Goal: Information Seeking & Learning: Learn about a topic

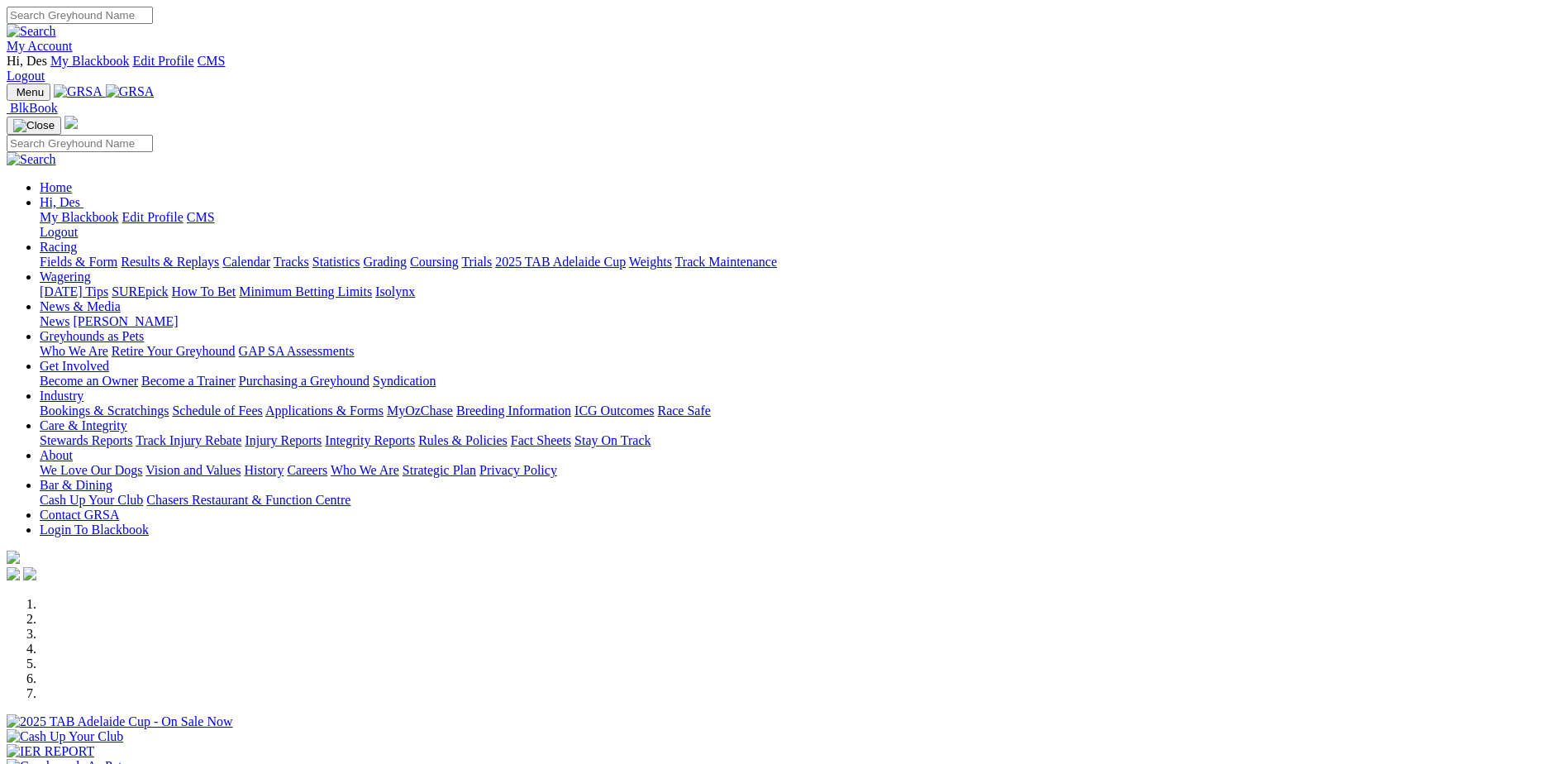
click at [219, 255] on link "Results & Replays" at bounding box center [170, 261] width 98 height 14
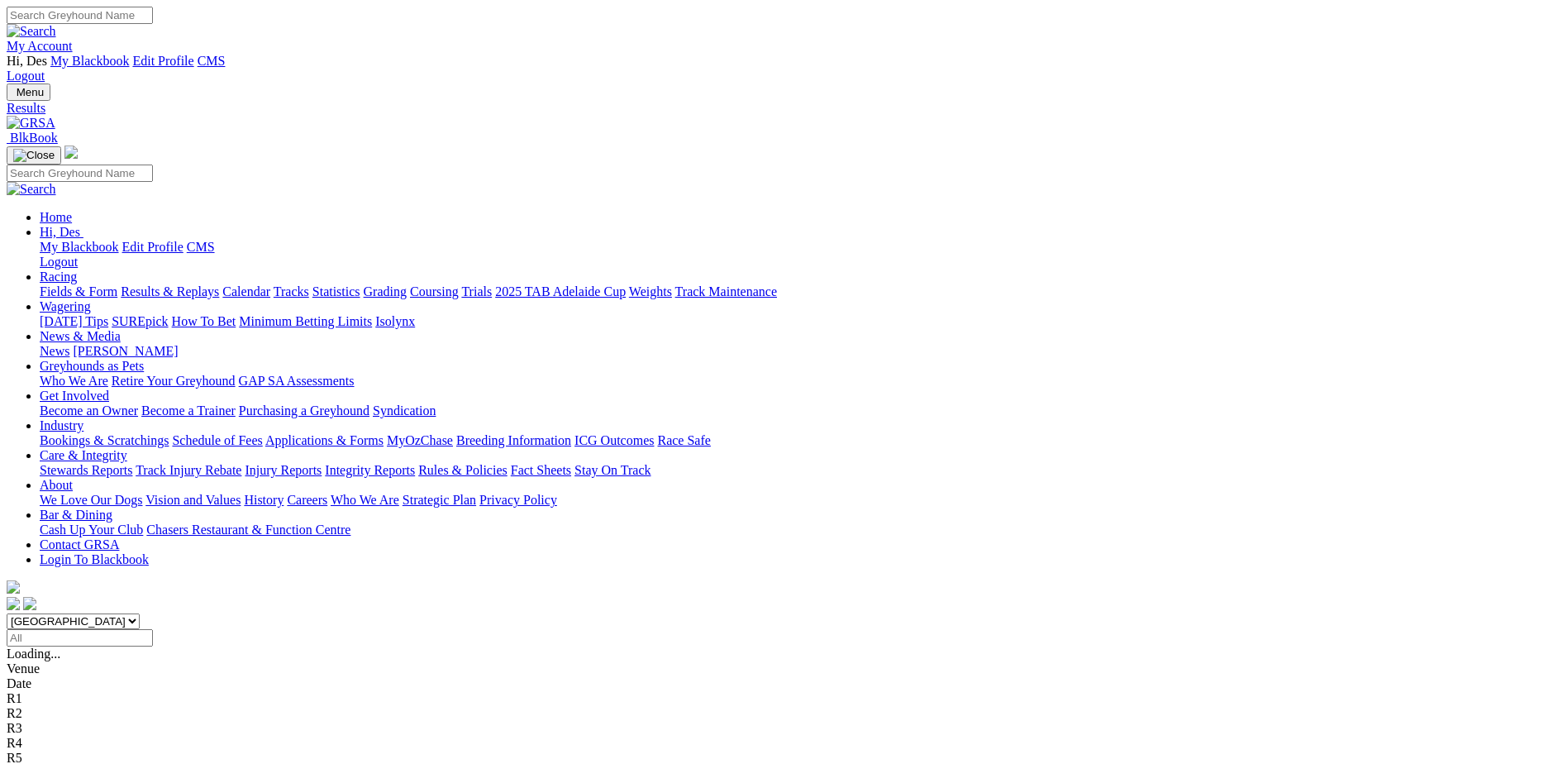
click at [153, 629] on input "Select date" at bounding box center [80, 637] width 146 height 18
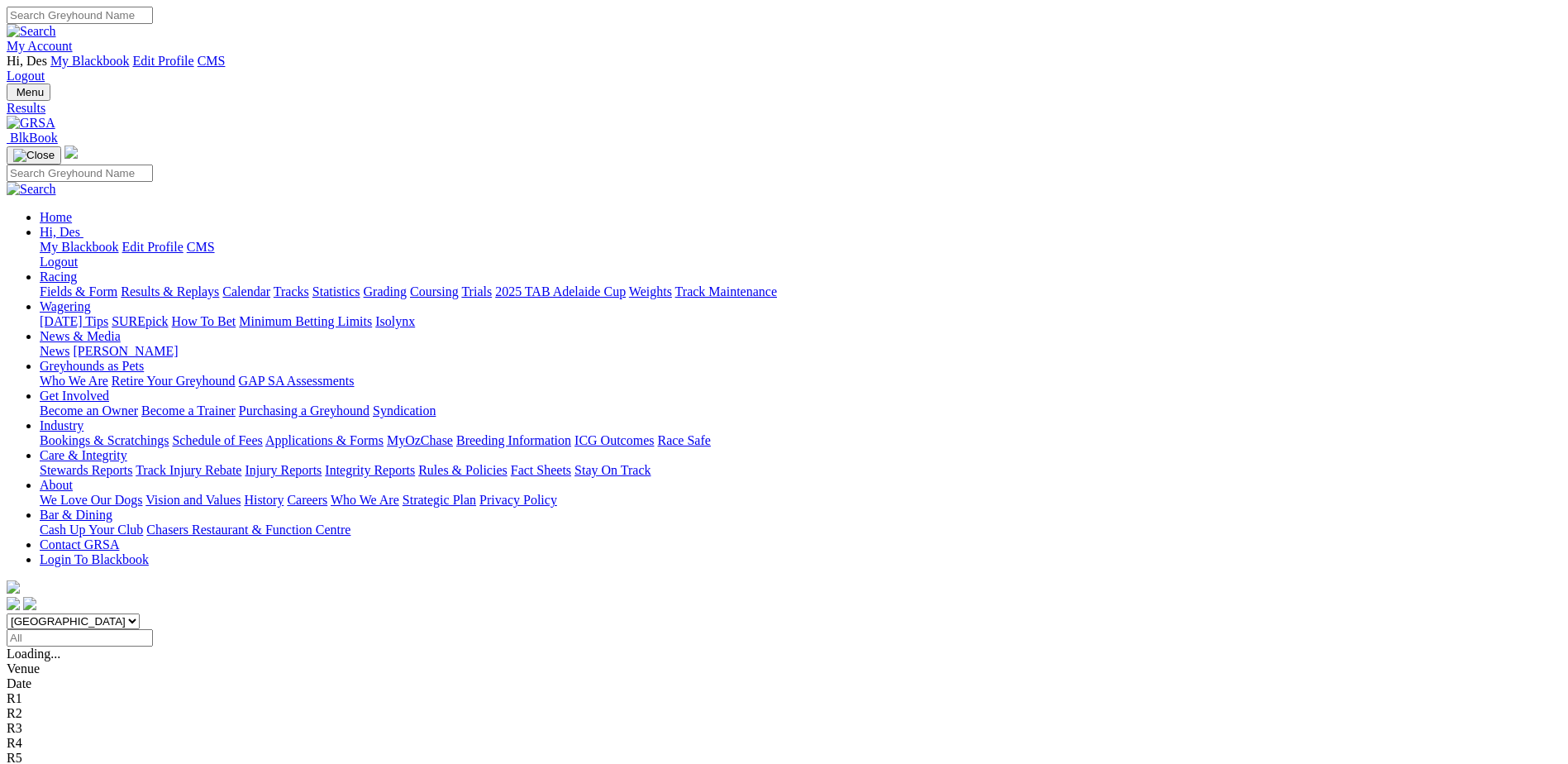
type input "Monday, 27 Nov 2023"
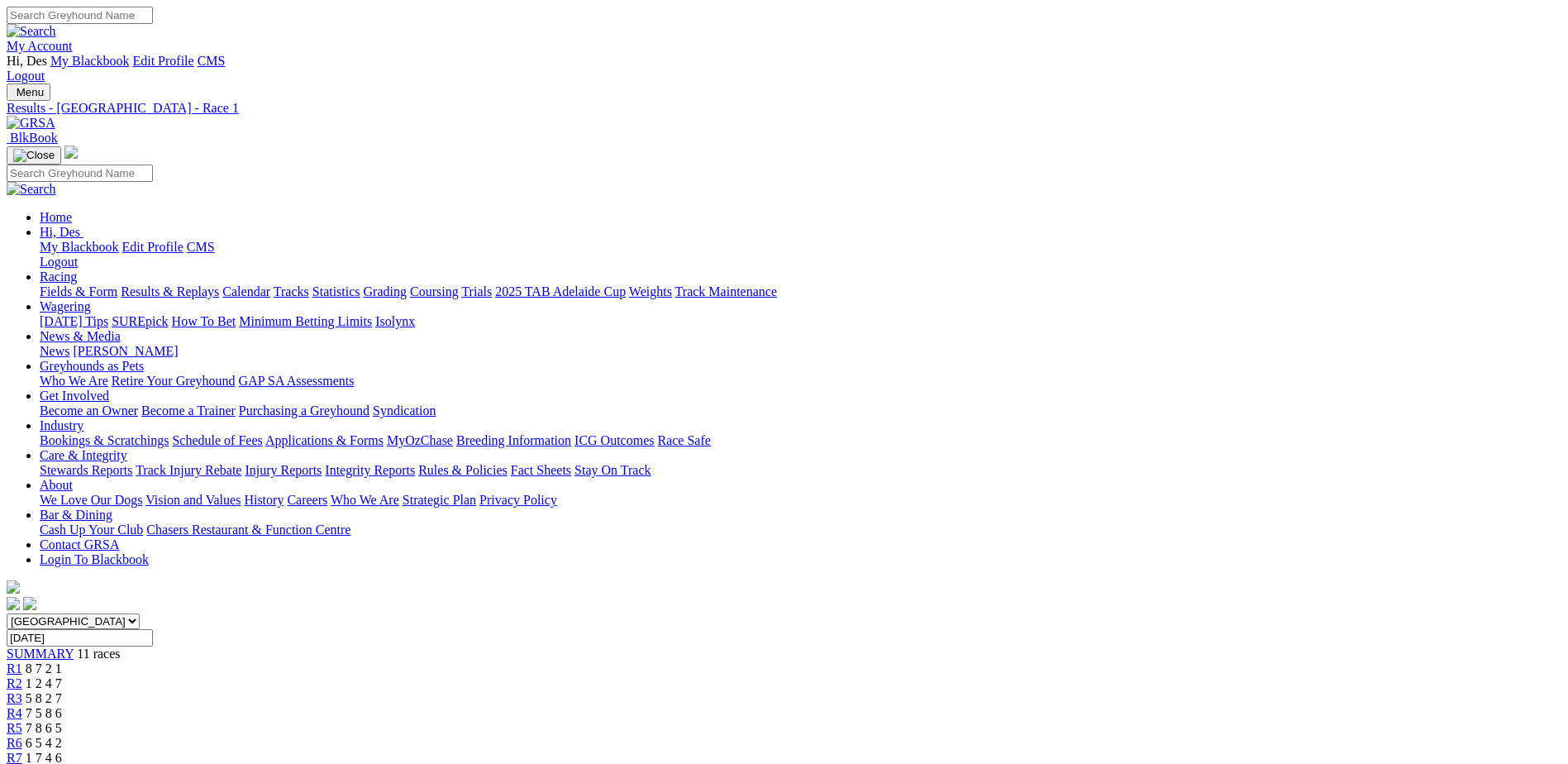
click at [153, 629] on input "Monday, 27 Nov 2023" at bounding box center [80, 637] width 146 height 18
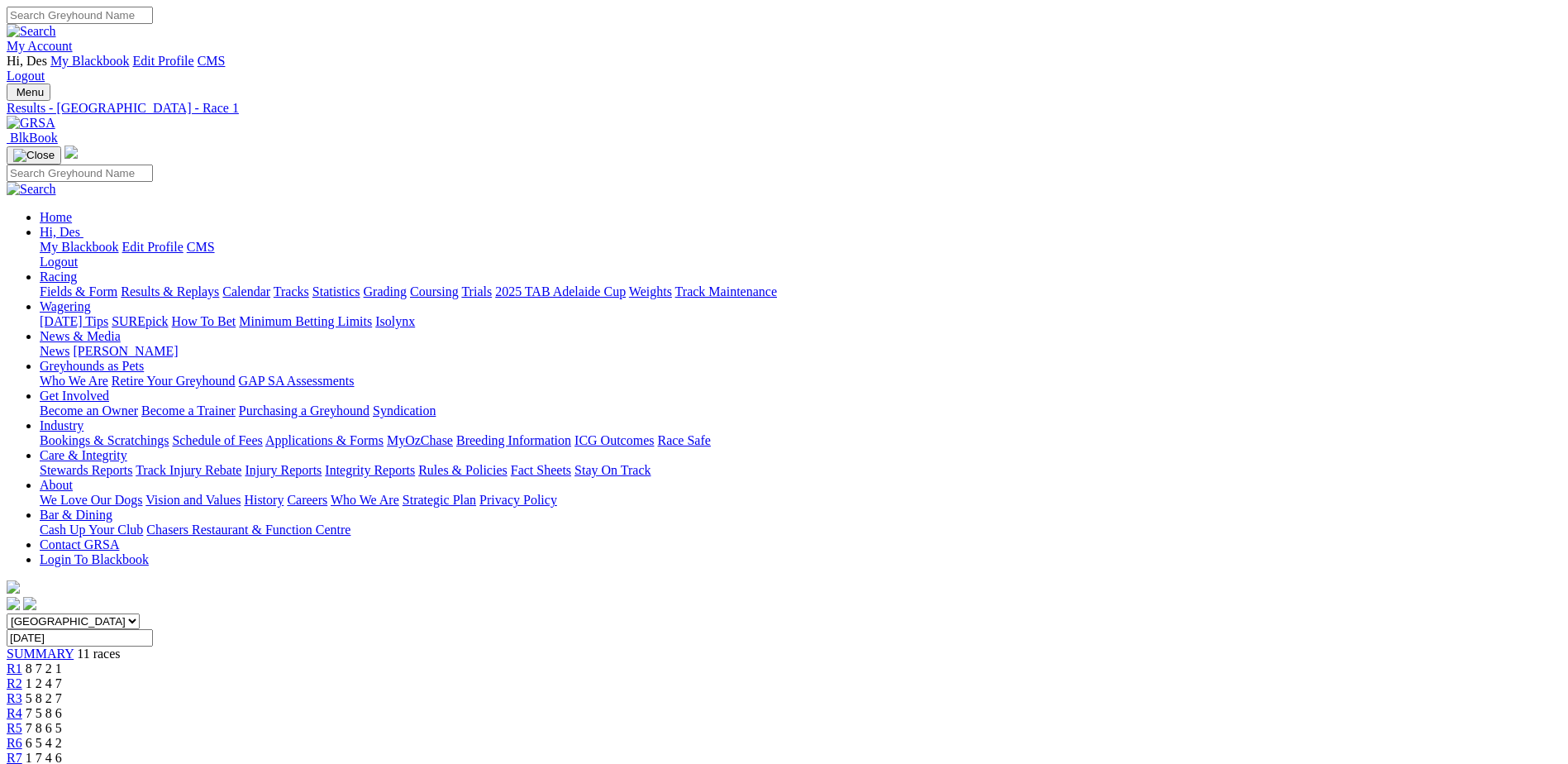
type input "[DATE]"
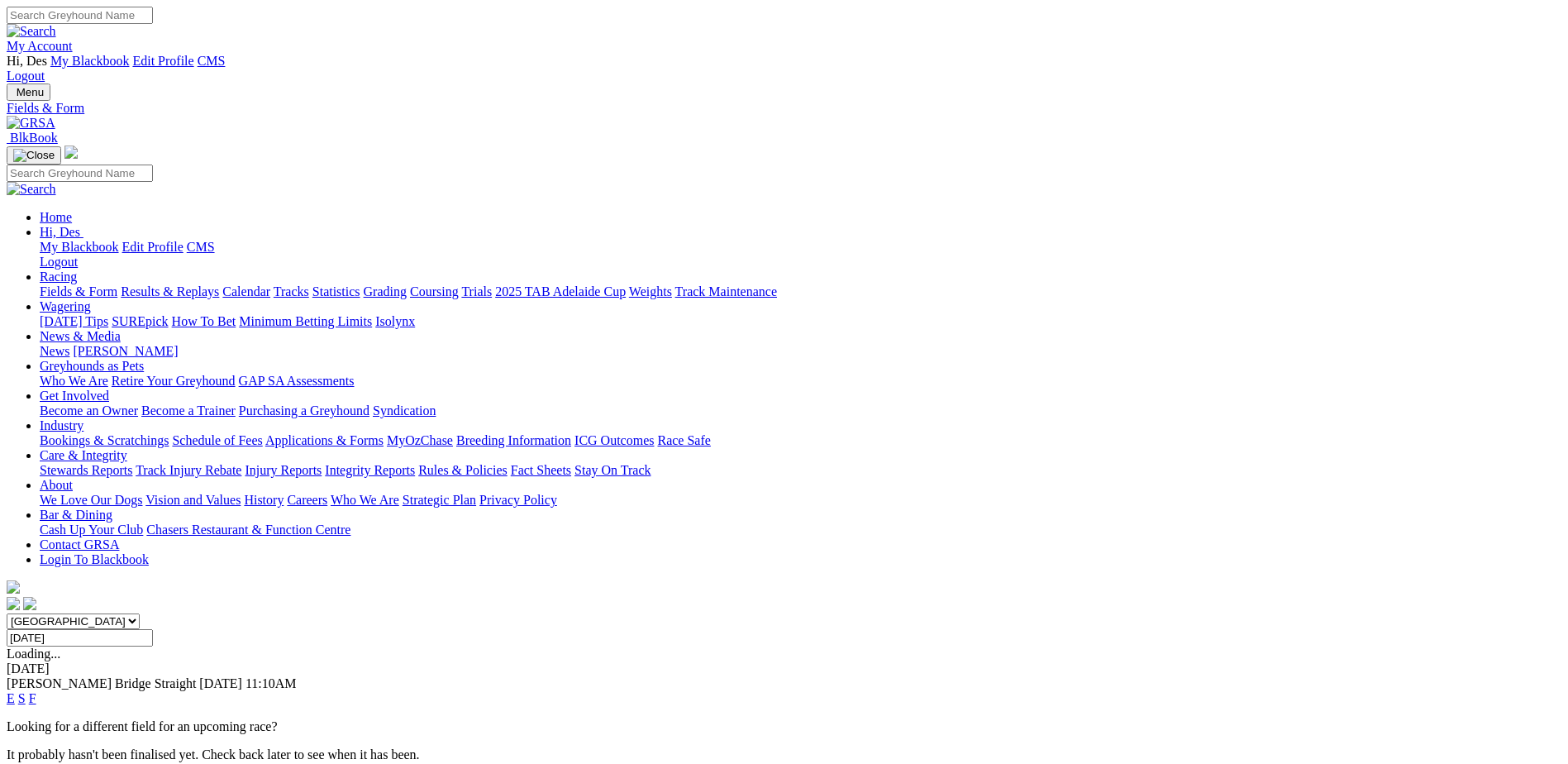
click at [36, 691] on link "F" at bounding box center [32, 698] width 8 height 14
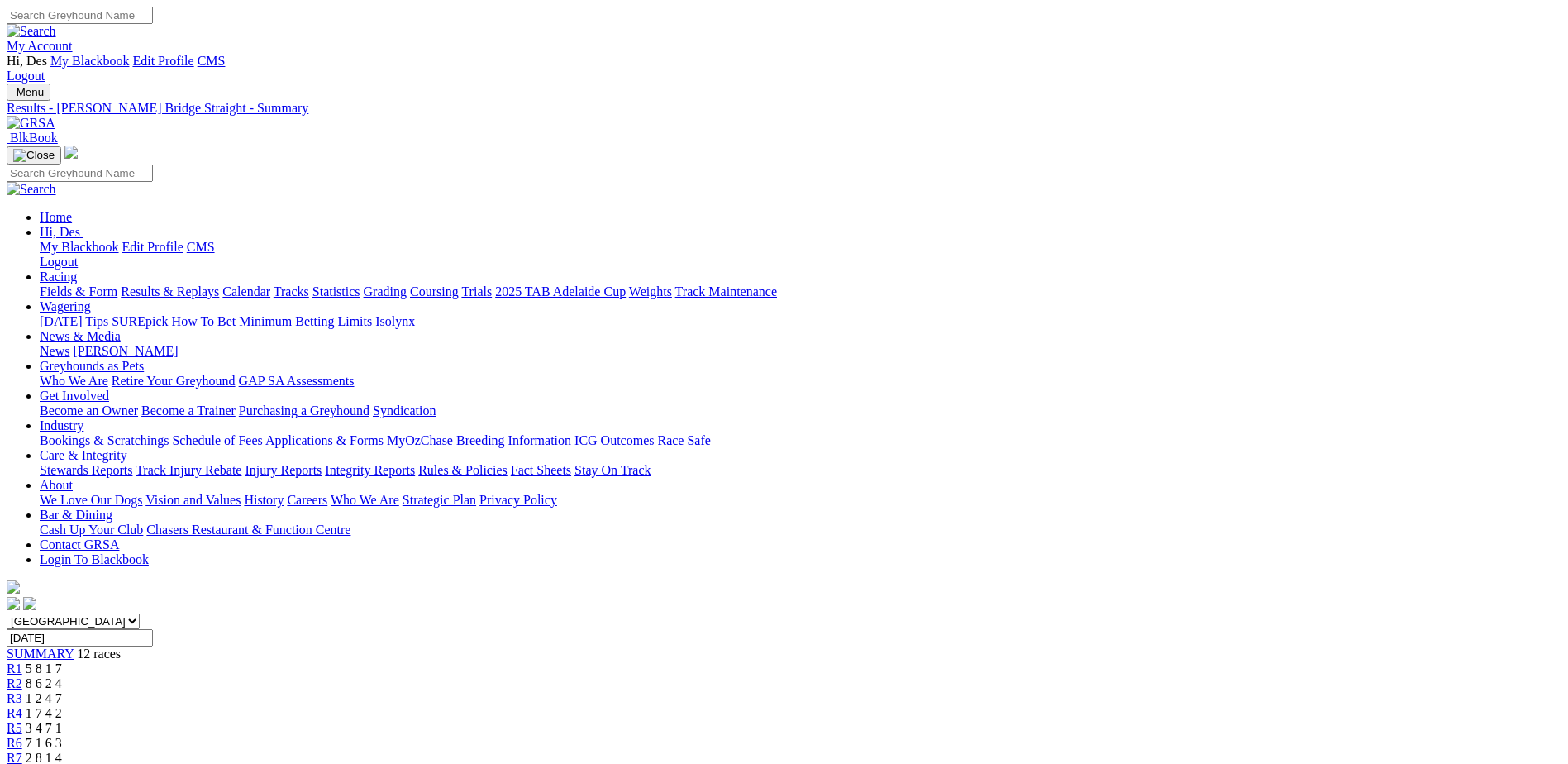
click at [153, 629] on input "[DATE]" at bounding box center [80, 637] width 146 height 18
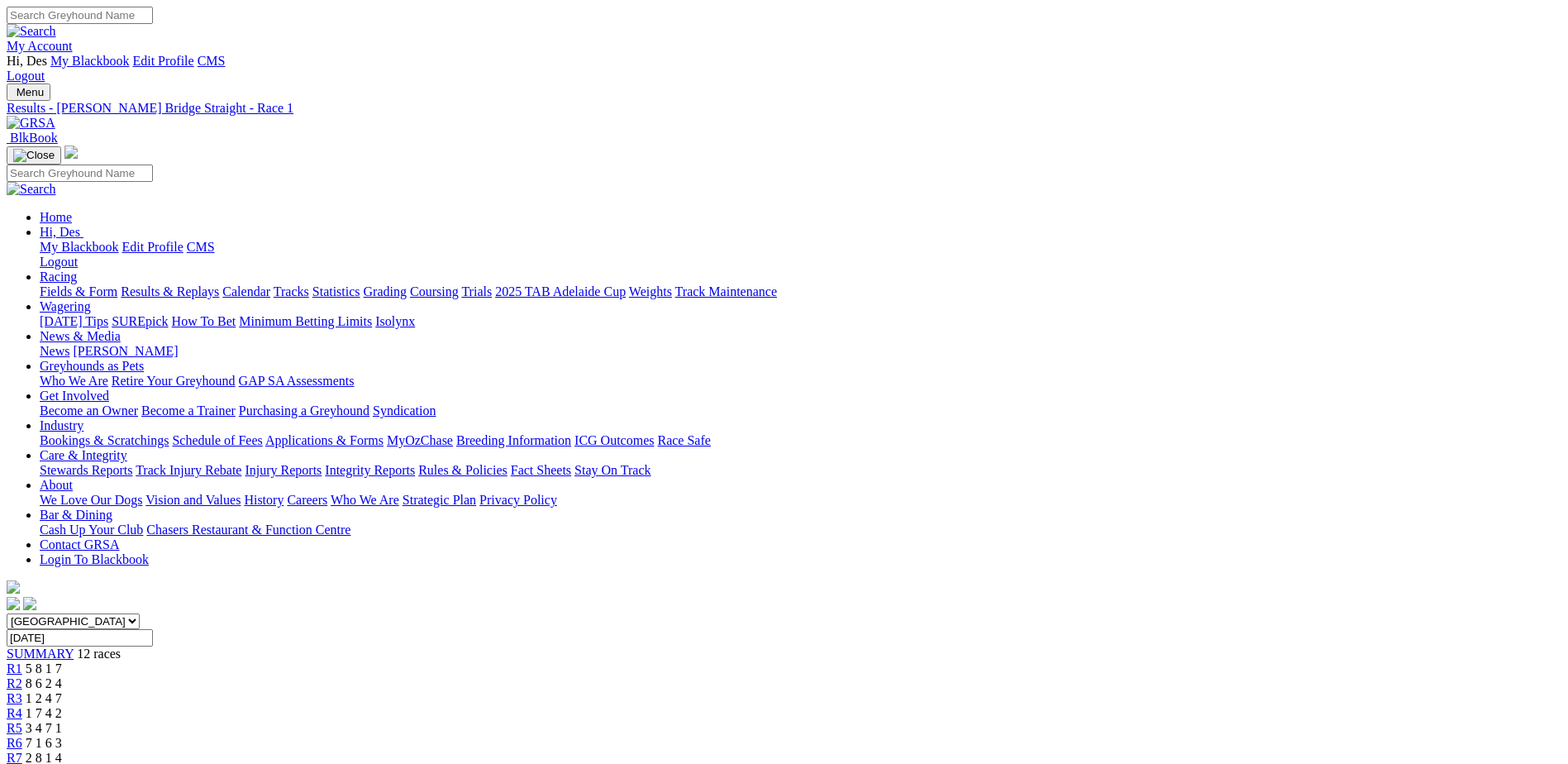
type input "[DATE]"
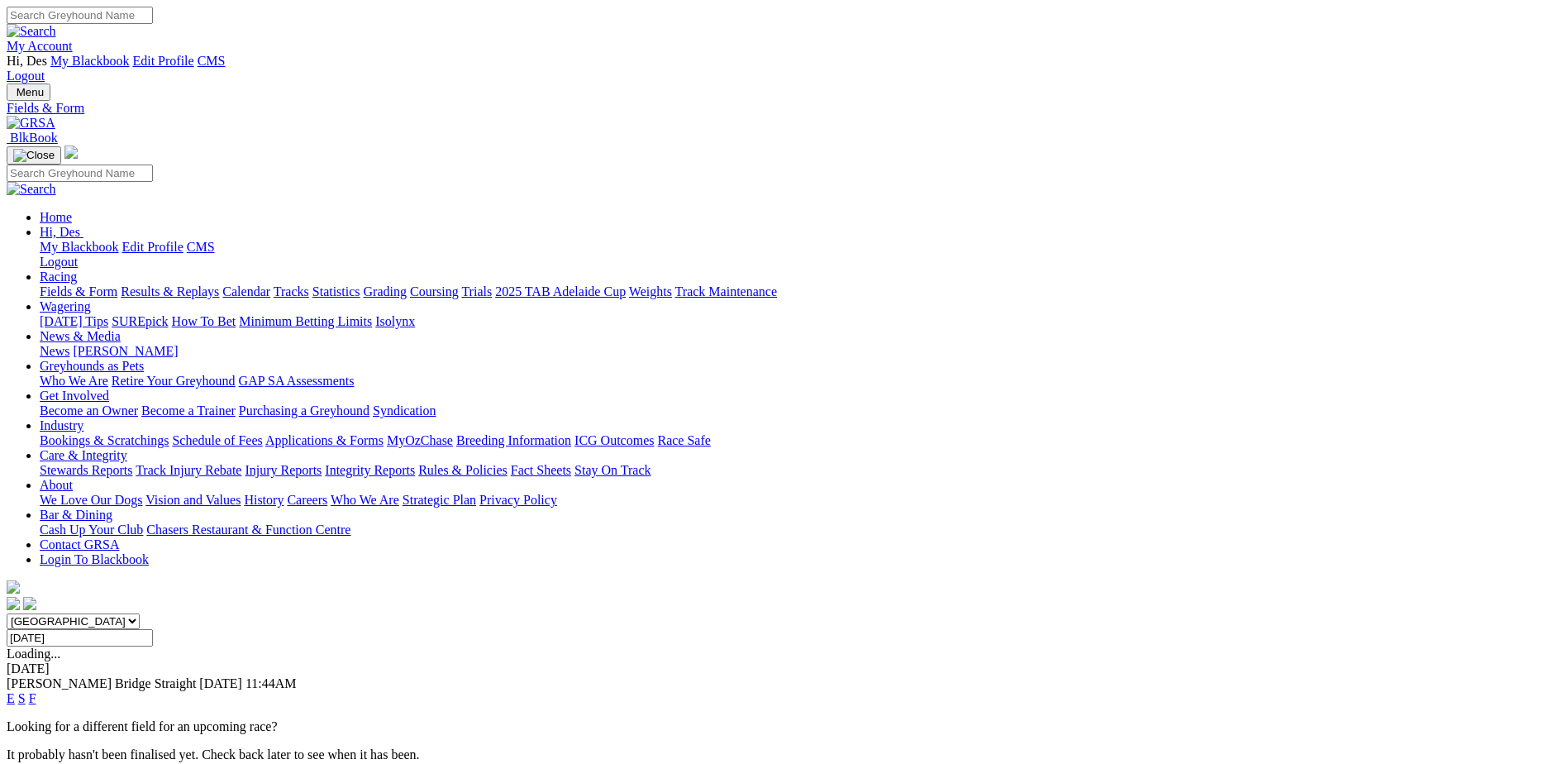
click at [36, 691] on link "F" at bounding box center [32, 698] width 8 height 14
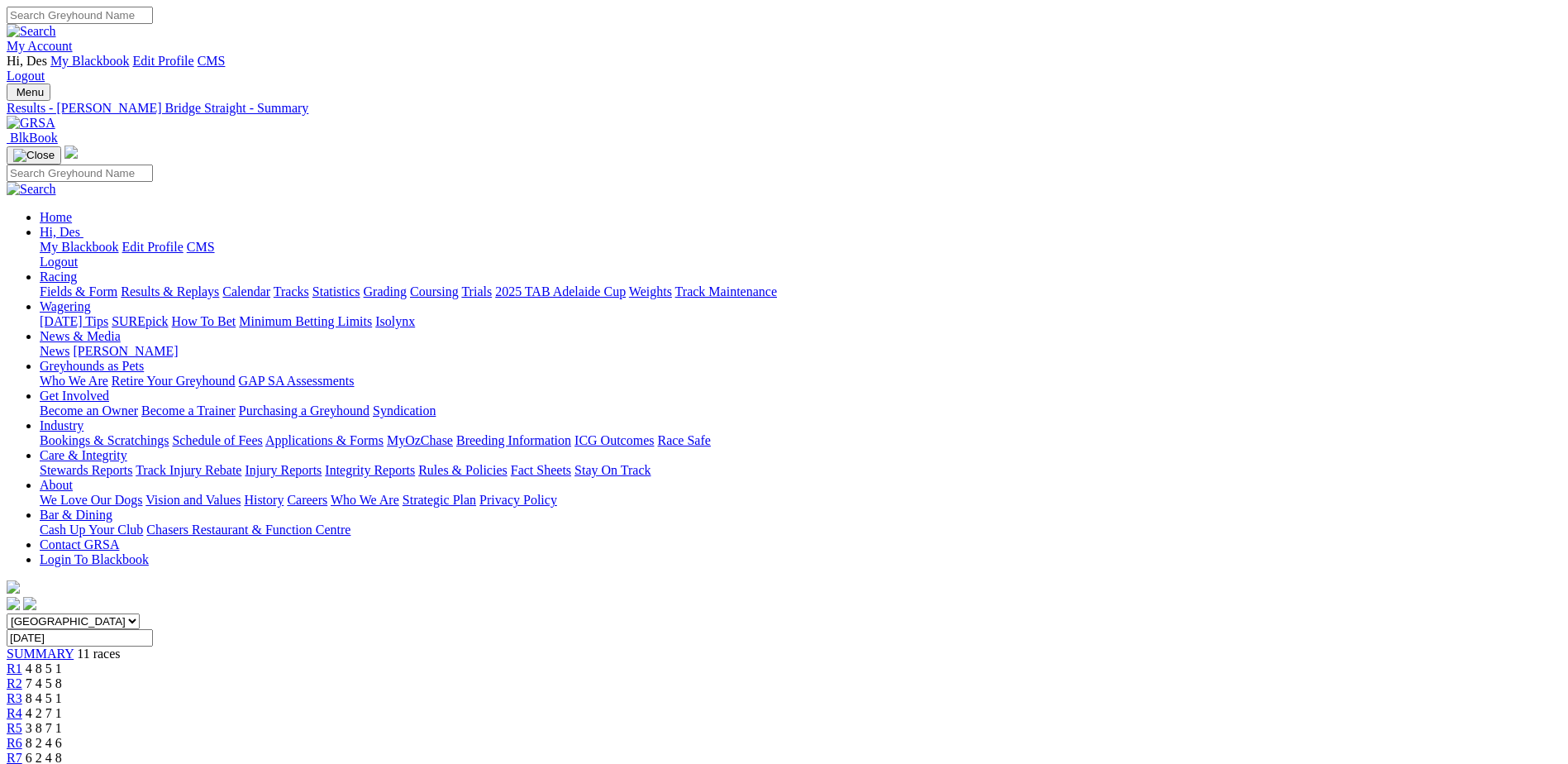
click at [153, 629] on input "Tuesday, 16 Apr 2024" at bounding box center [80, 637] width 146 height 18
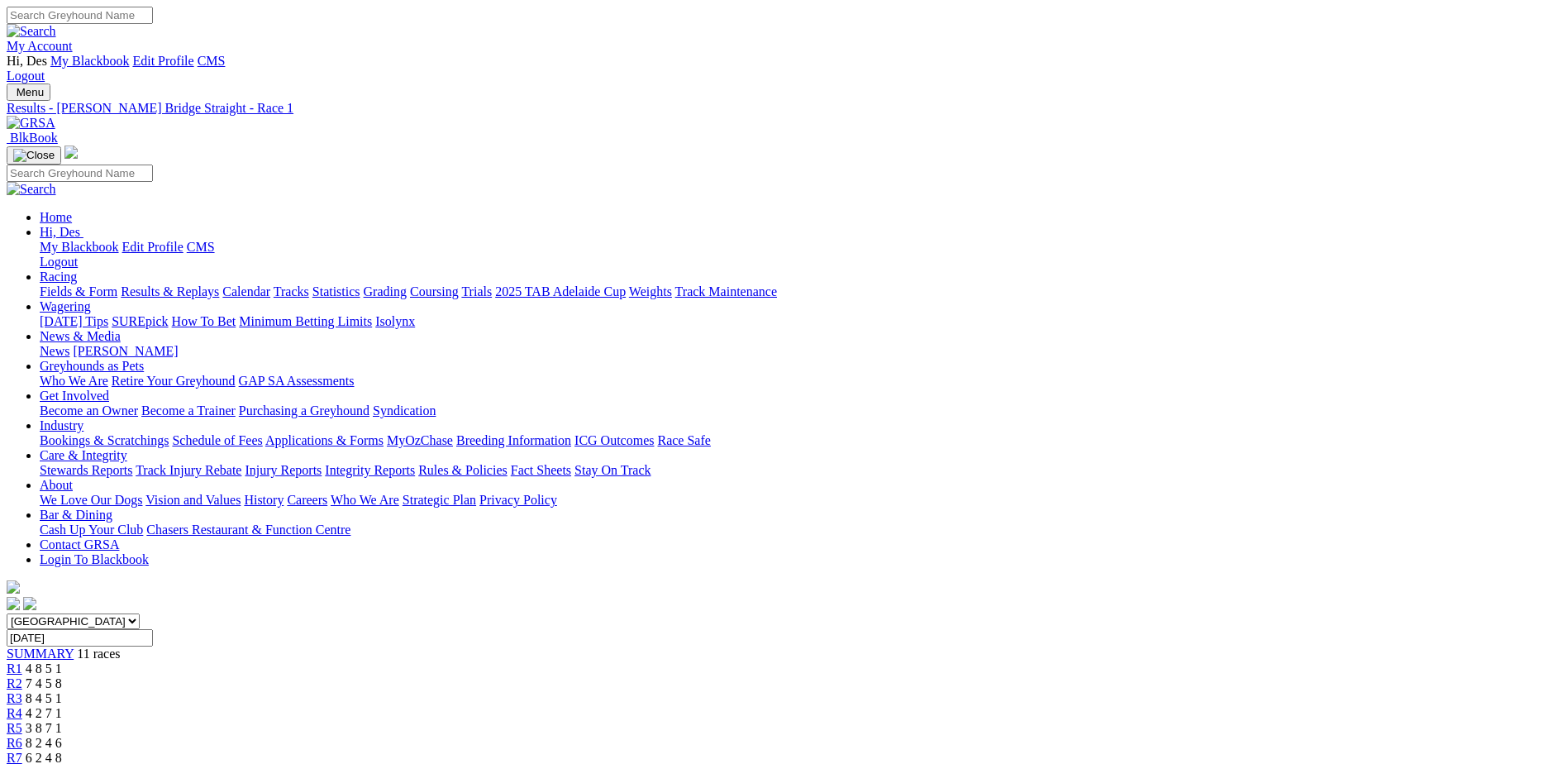
type input "Saturday, 11 May 2024"
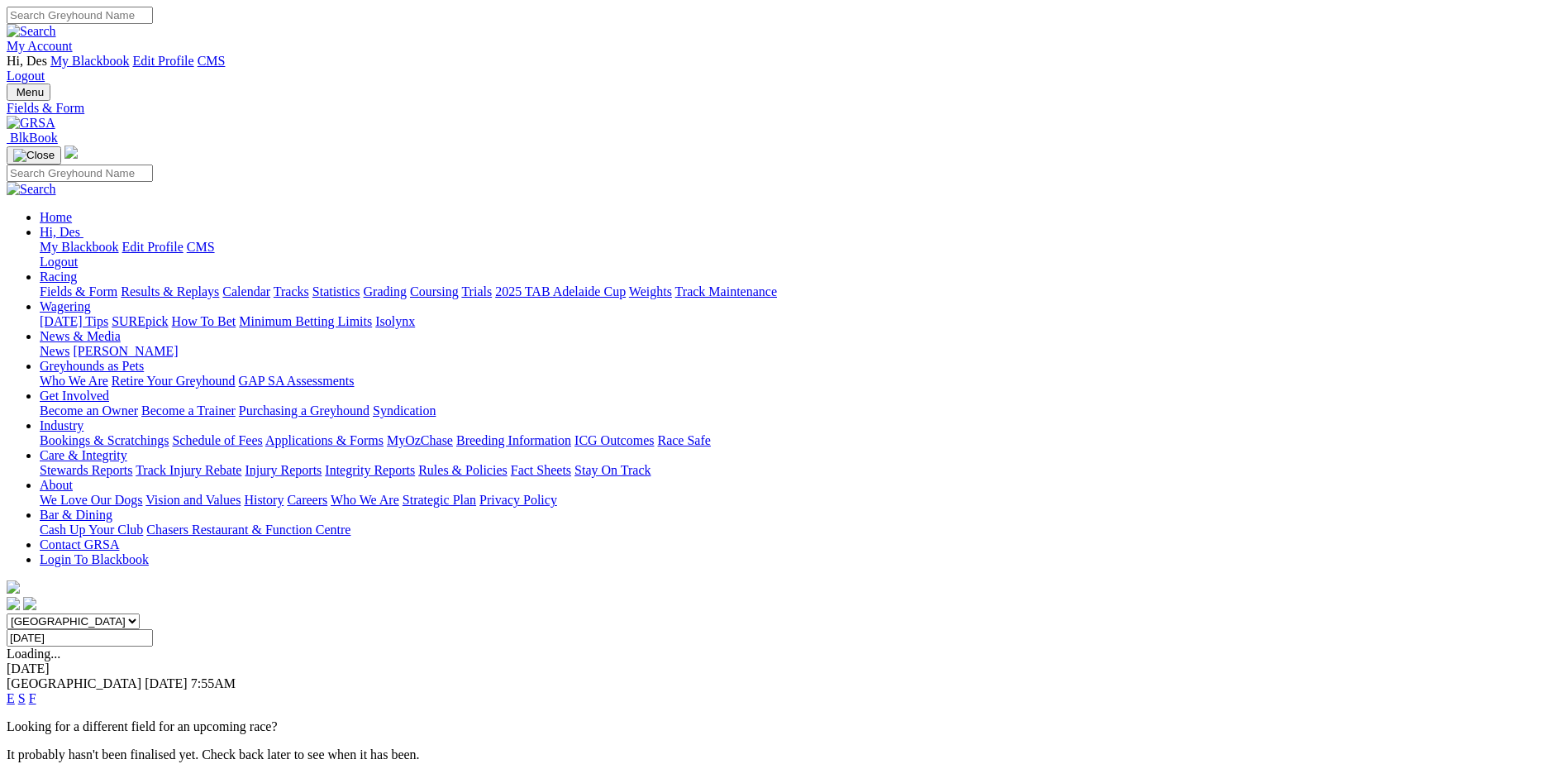
click at [36, 691] on link "F" at bounding box center [32, 698] width 8 height 14
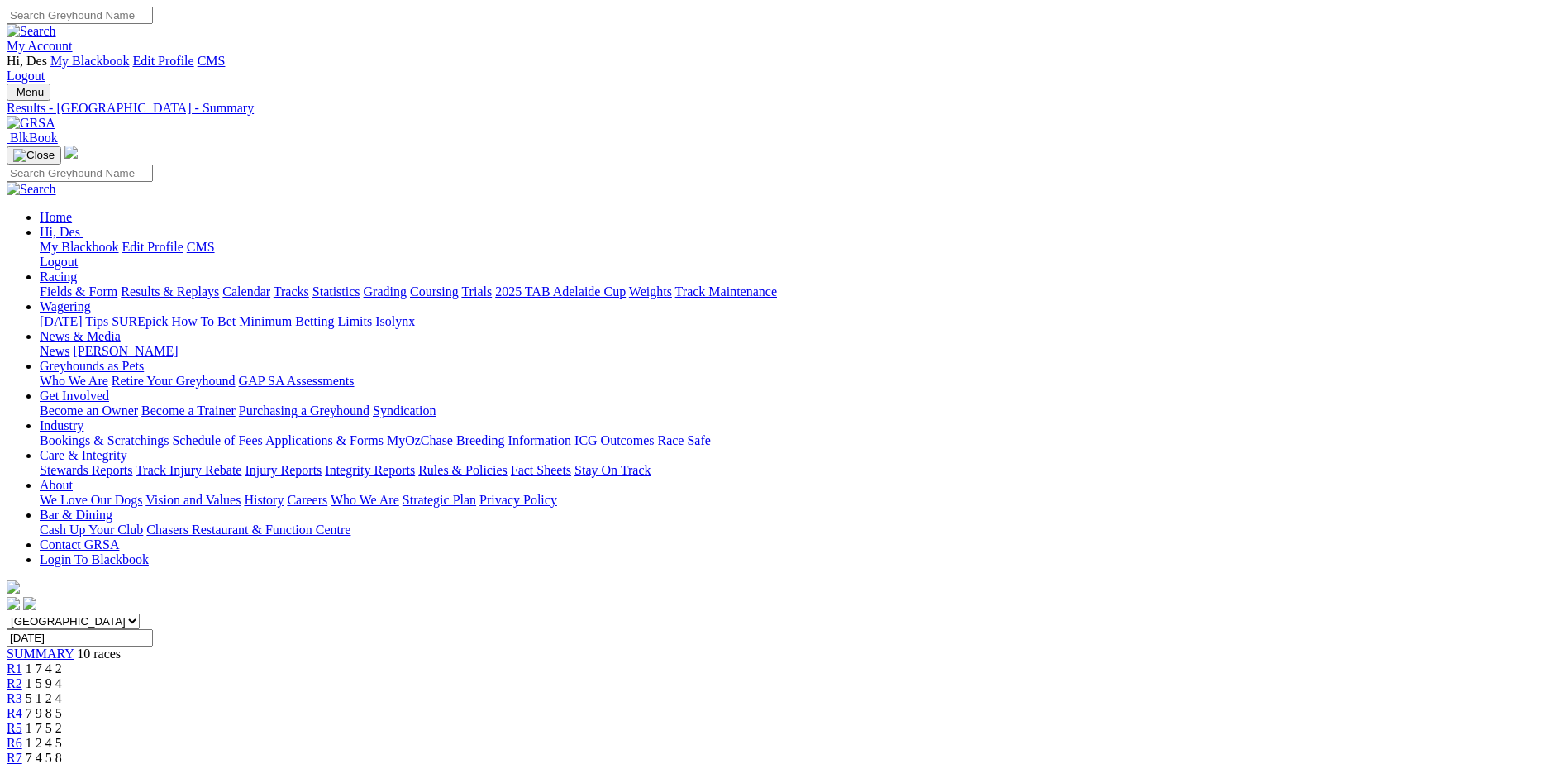
click at [153, 629] on input "[DATE]" at bounding box center [80, 637] width 146 height 18
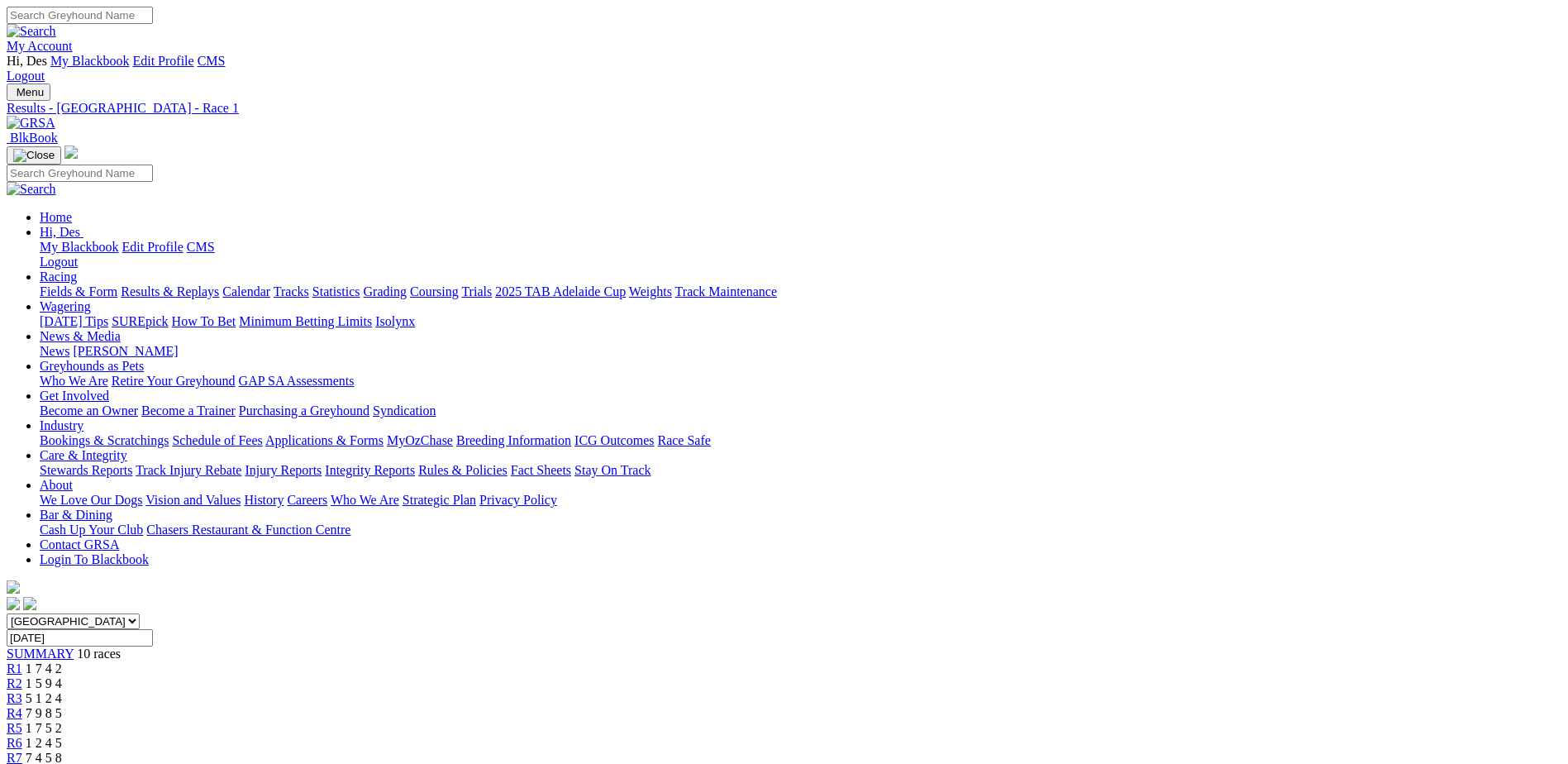
type input "[DATE]"
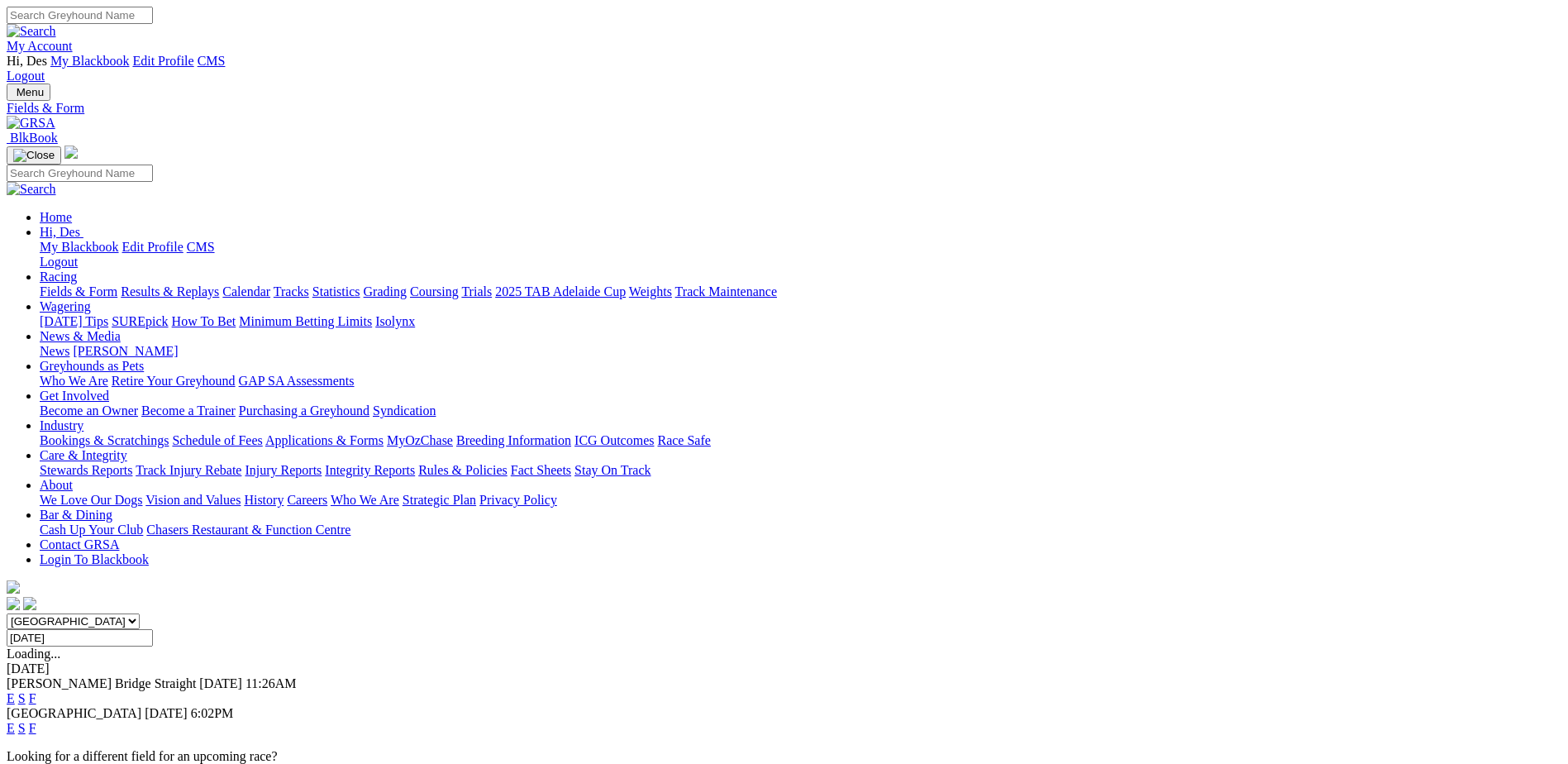
click at [36, 691] on link "F" at bounding box center [32, 698] width 8 height 14
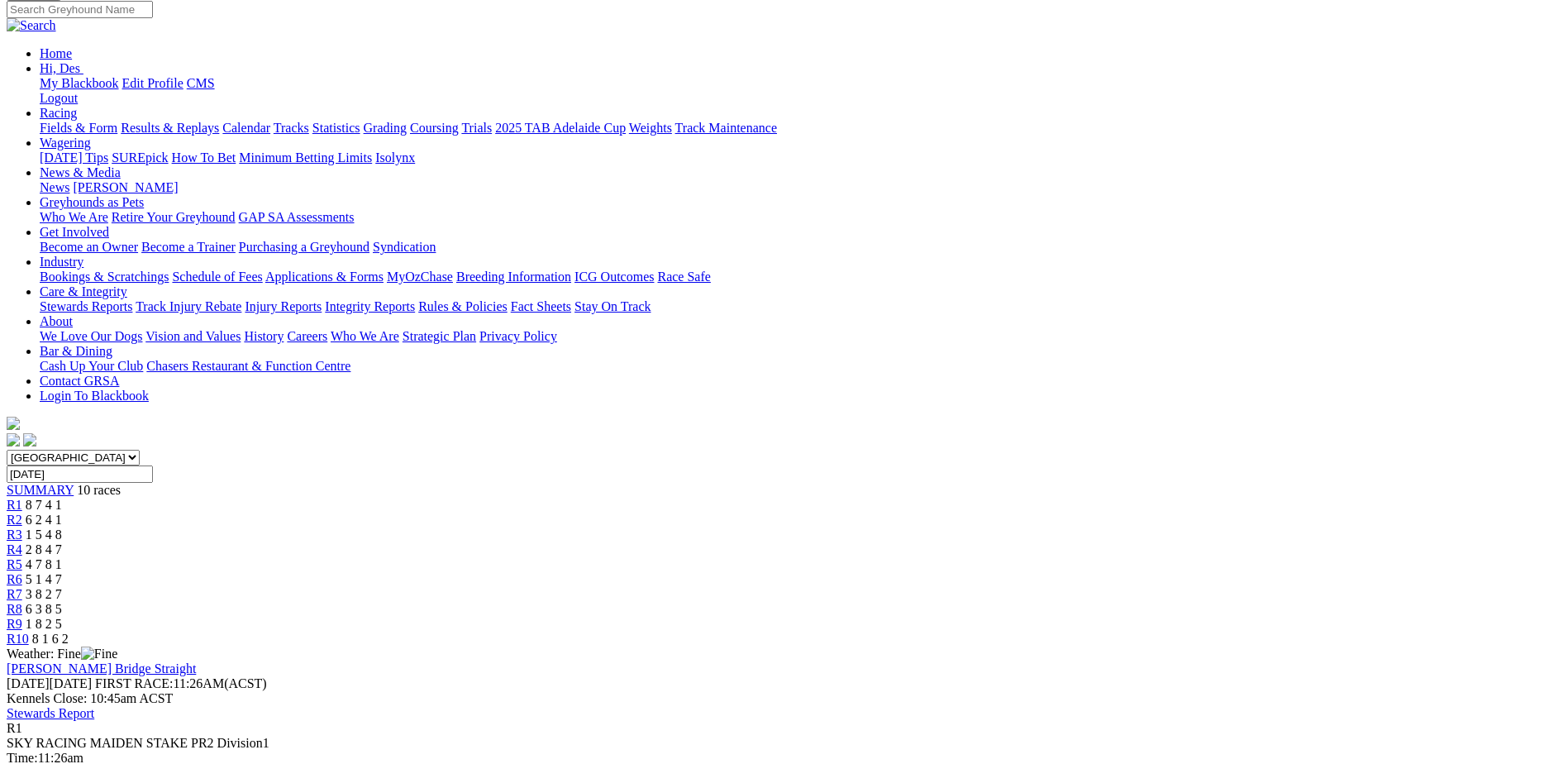
scroll to position [166, 0]
click at [153, 464] on input "[DATE]" at bounding box center [80, 472] width 146 height 18
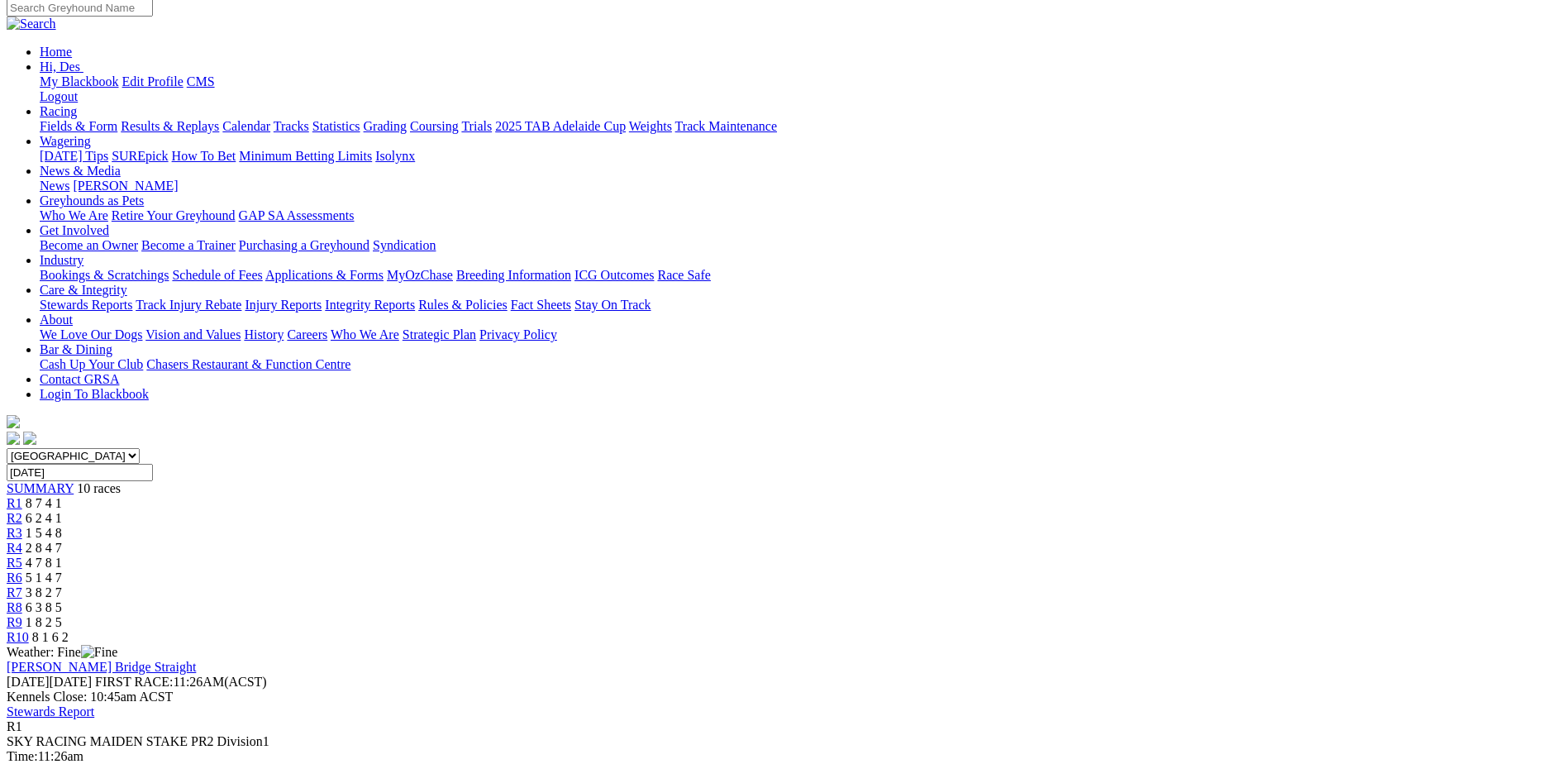
type input "Tuesday, 10 Dec 2024"
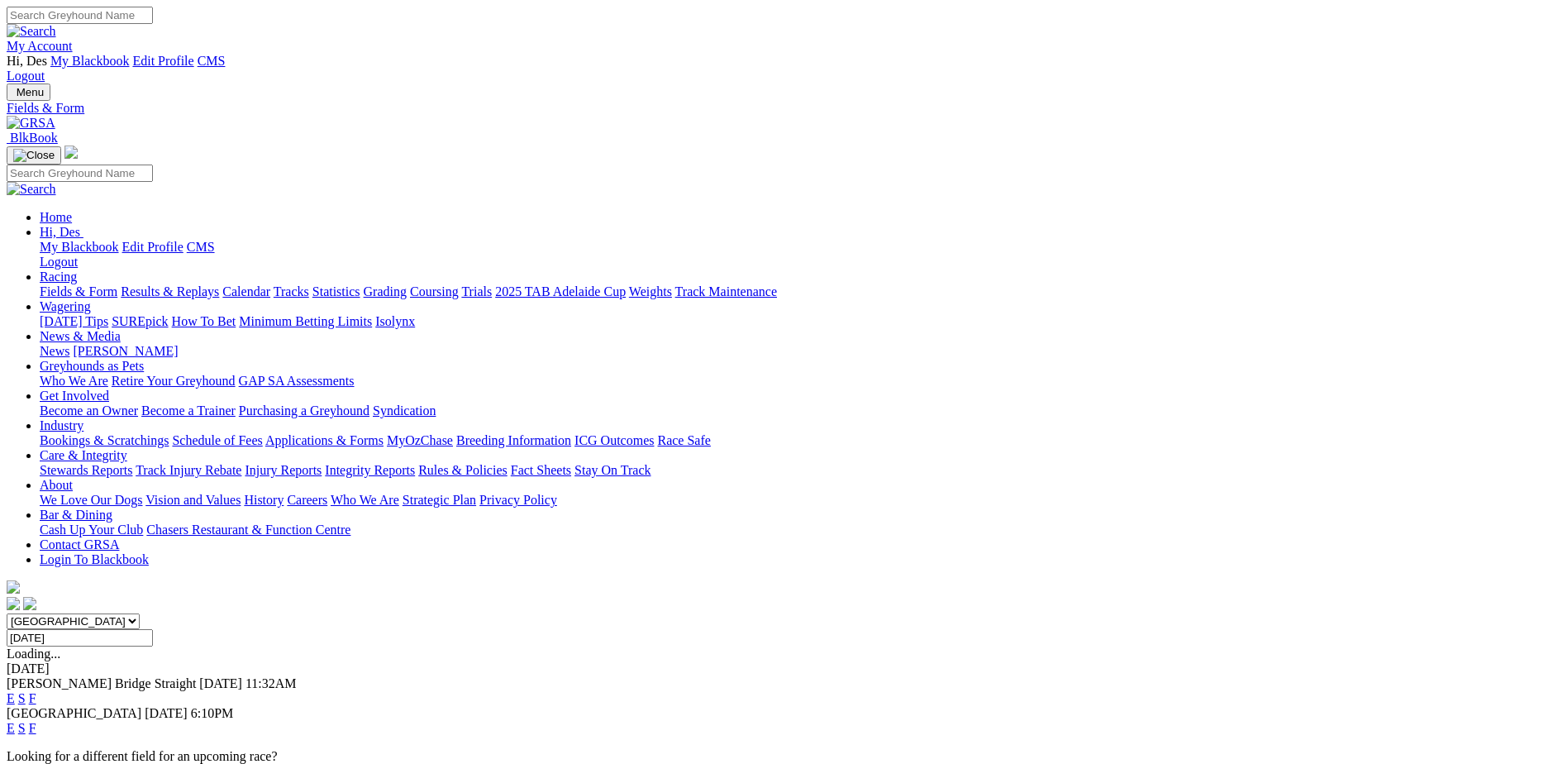
click at [36, 691] on link "F" at bounding box center [32, 698] width 8 height 14
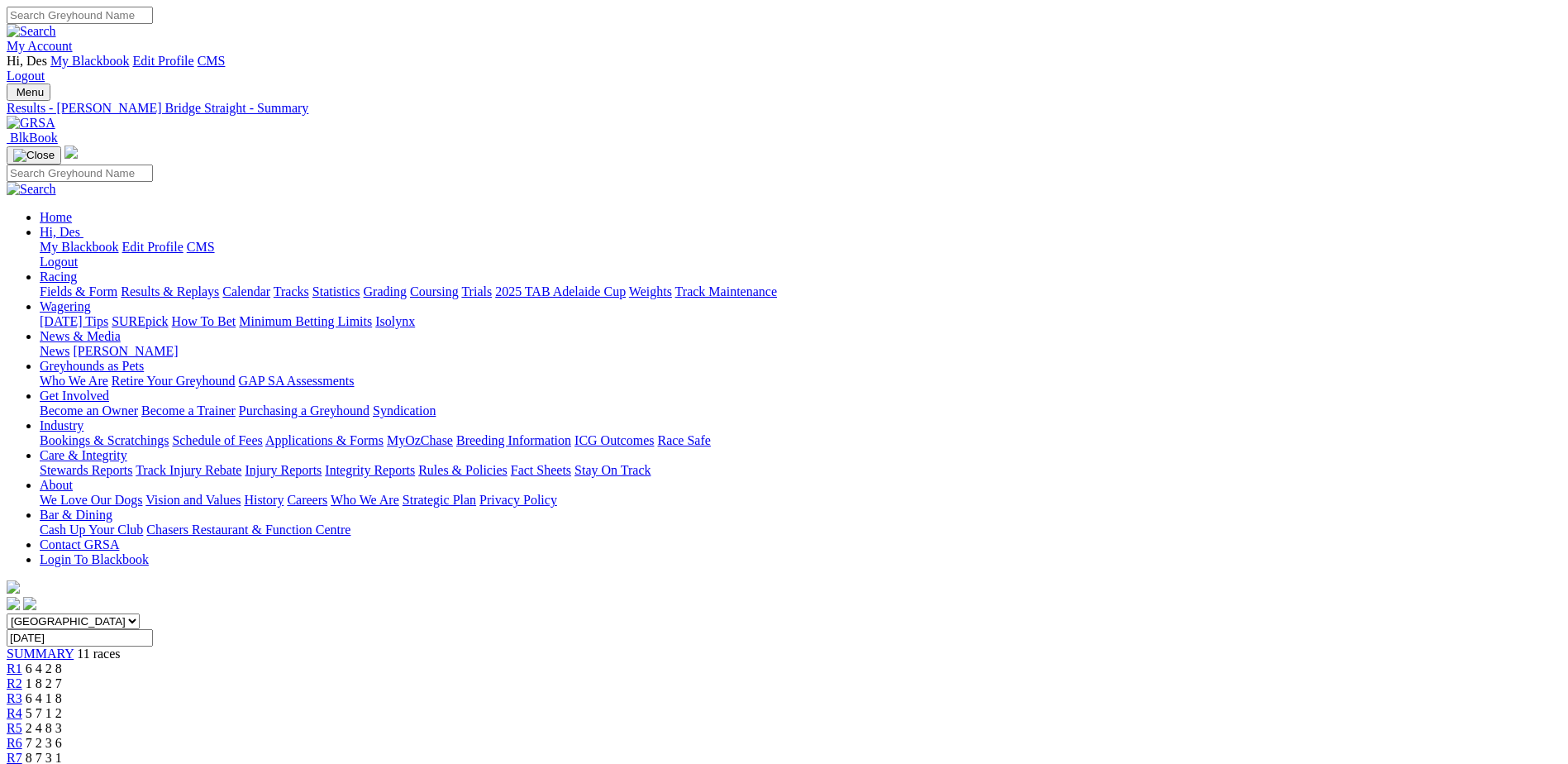
click at [153, 629] on input "[DATE]" at bounding box center [80, 637] width 146 height 18
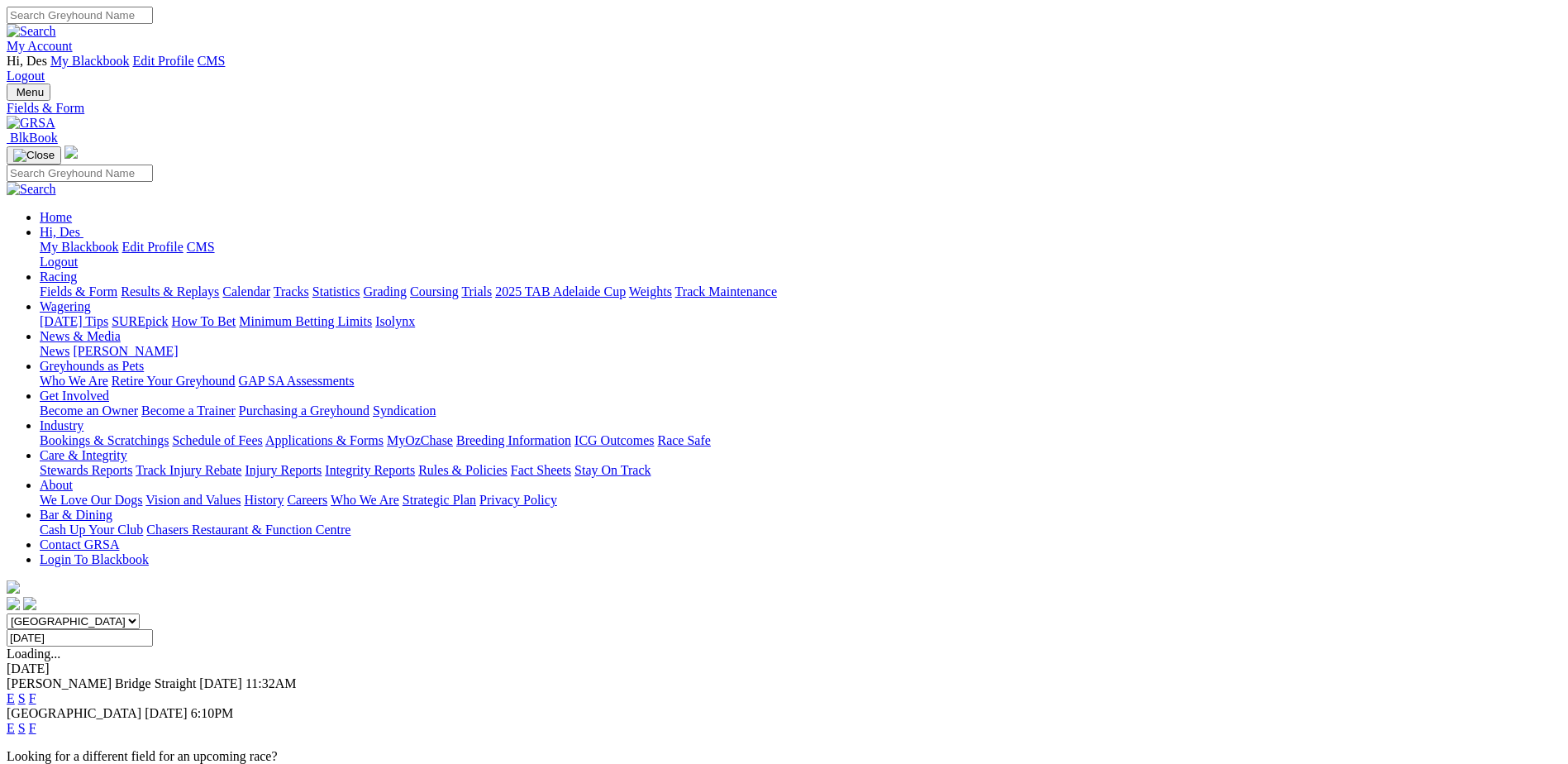
click at [36, 720] on link "F" at bounding box center [32, 727] width 8 height 14
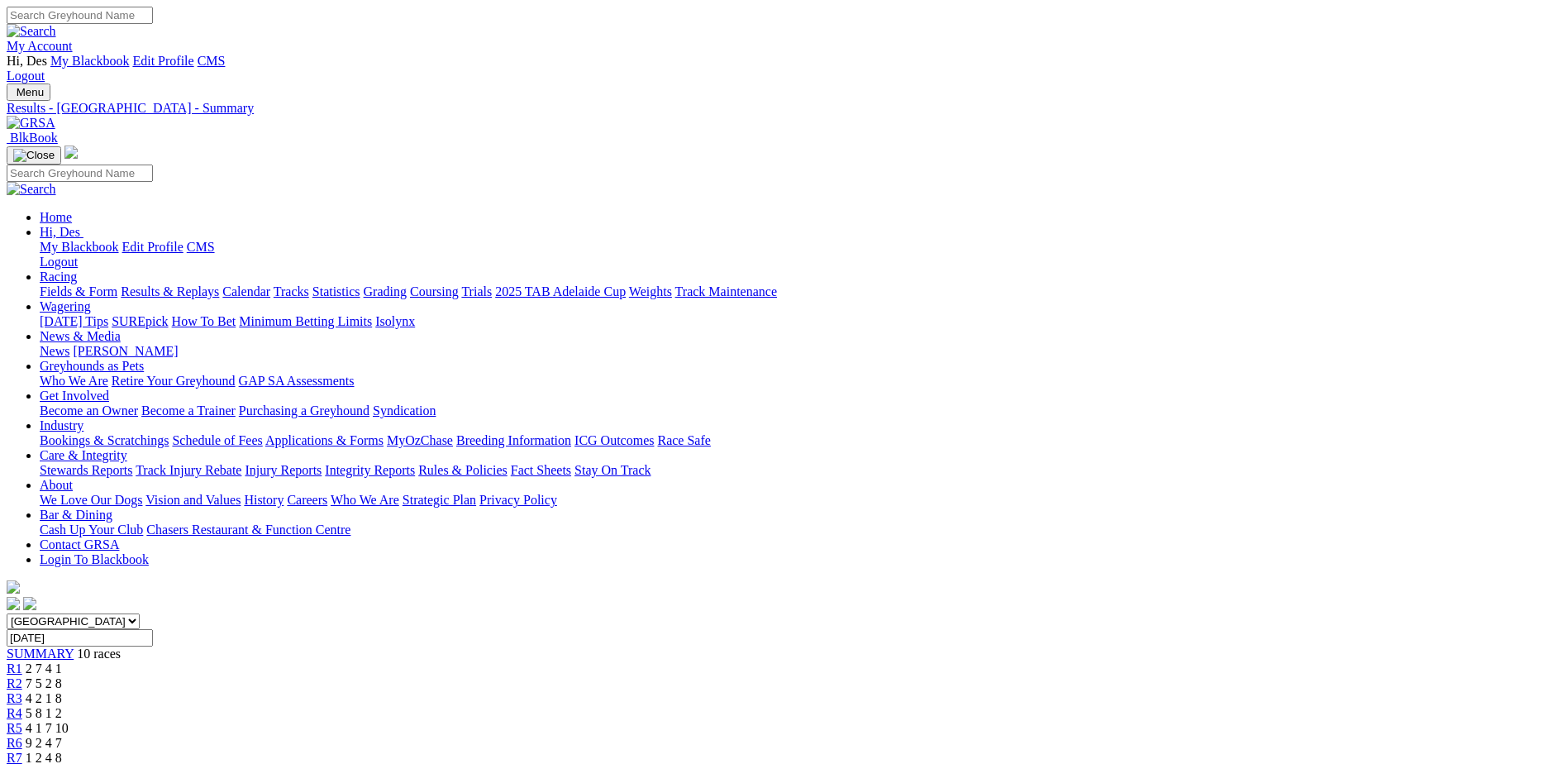
click at [153, 629] on input "[DATE]" at bounding box center [80, 637] width 146 height 18
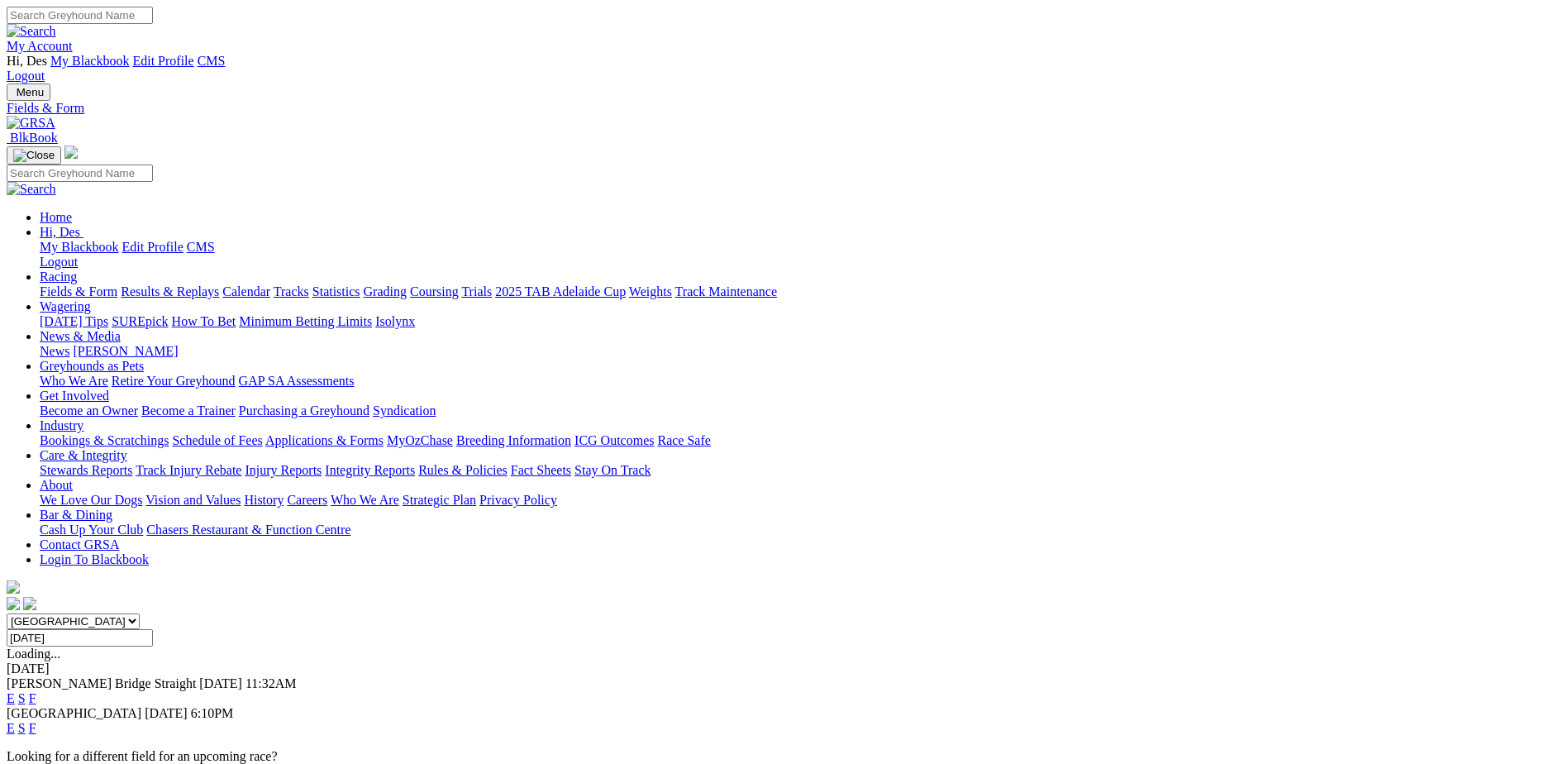
click at [36, 691] on link "F" at bounding box center [32, 698] width 8 height 14
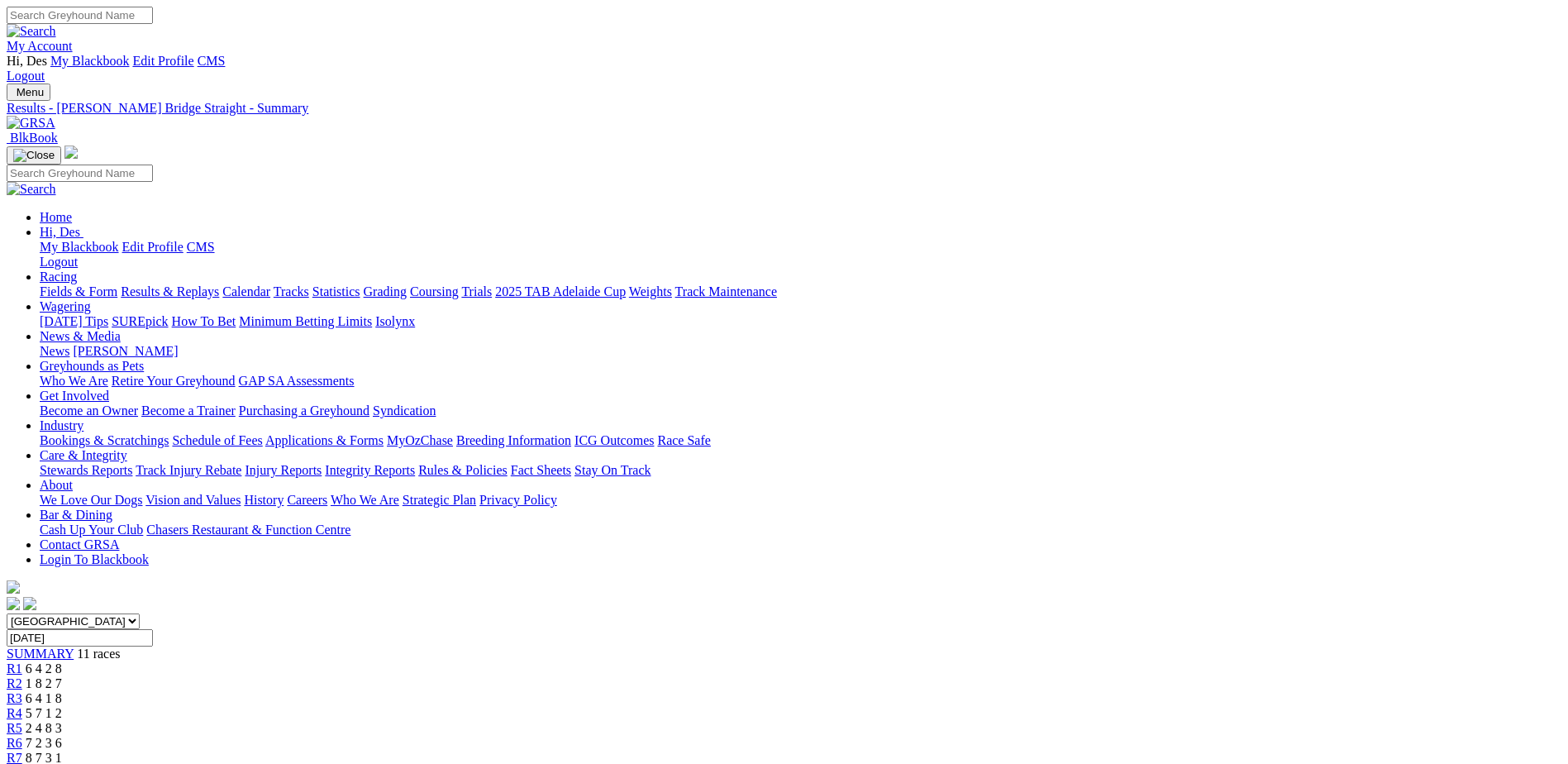
click at [153, 629] on input "Tuesday, 10 Dec 2024" at bounding box center [80, 637] width 146 height 18
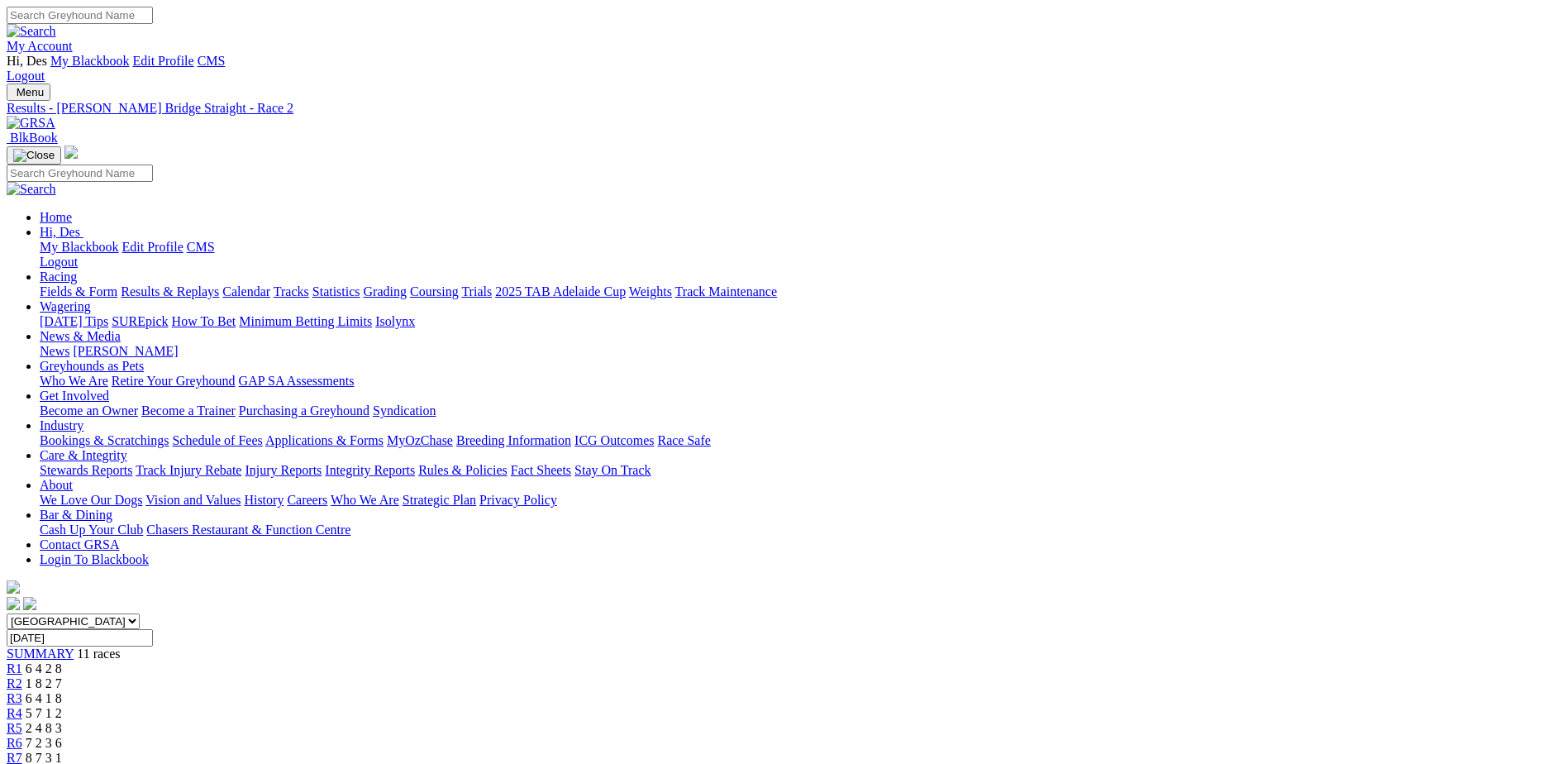
type input "[DATE]"
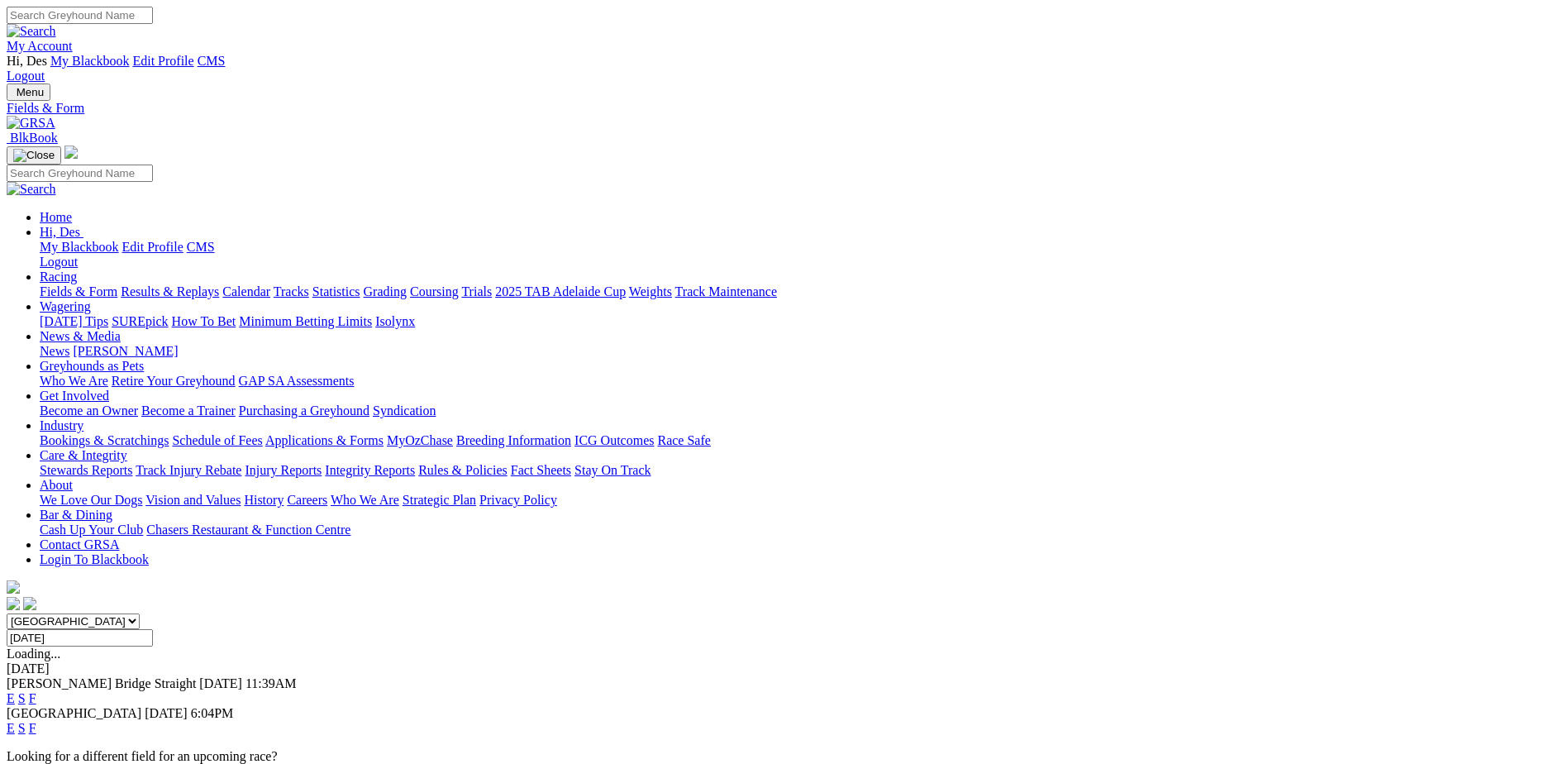
click at [36, 691] on link "F" at bounding box center [32, 698] width 8 height 14
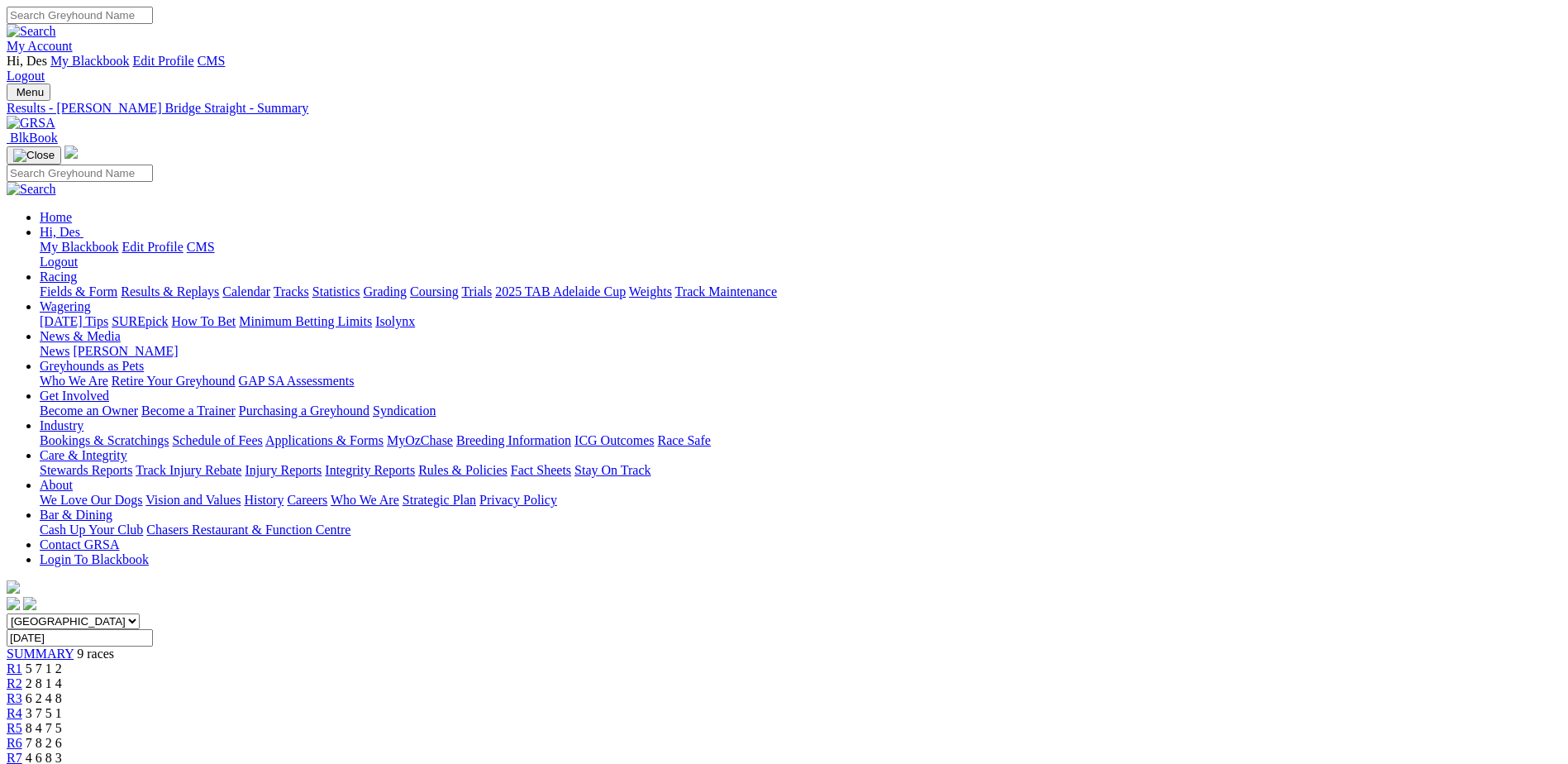
click at [153, 629] on input "[DATE]" at bounding box center [80, 637] width 146 height 18
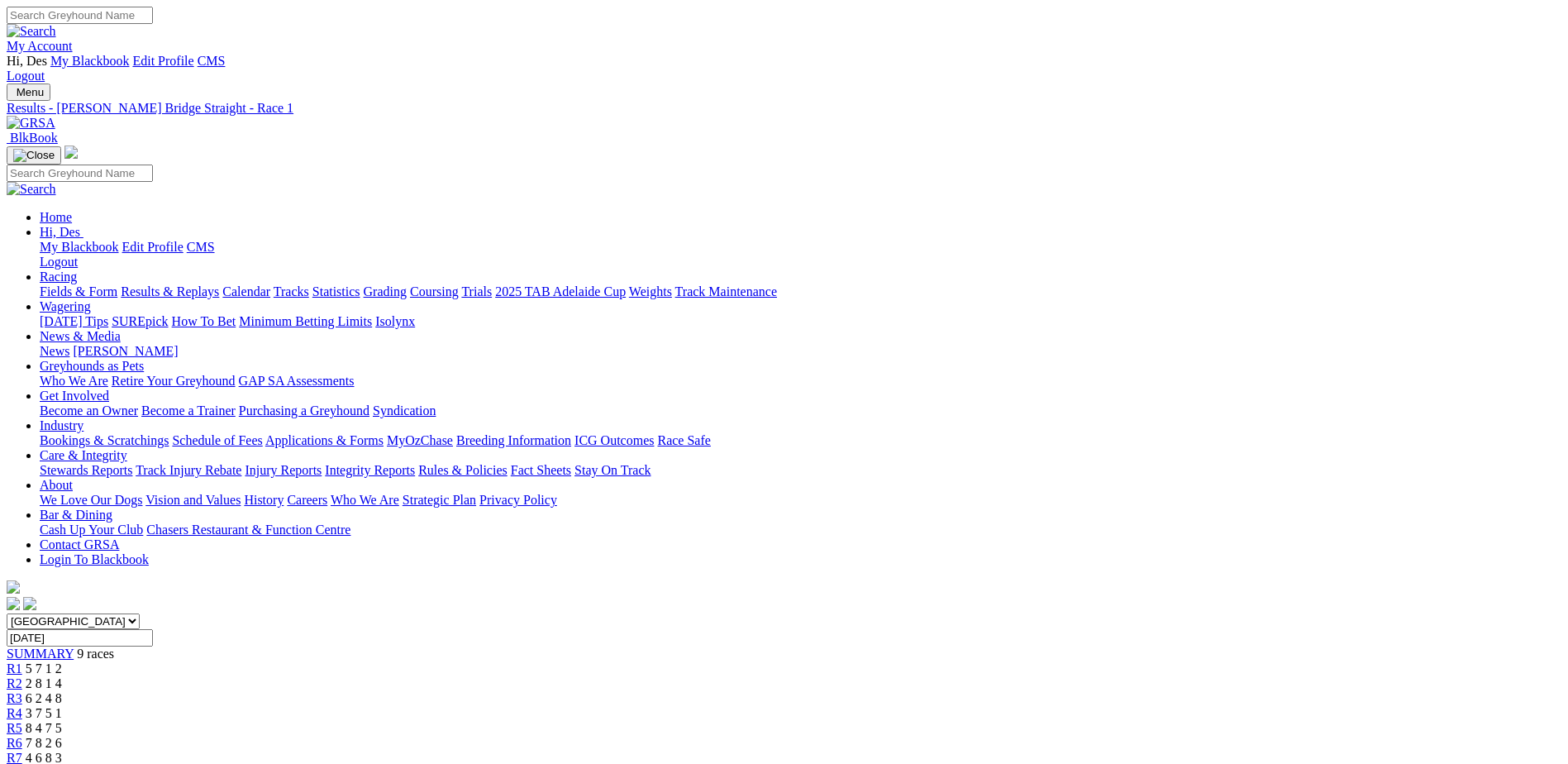
type input "[DATE]"
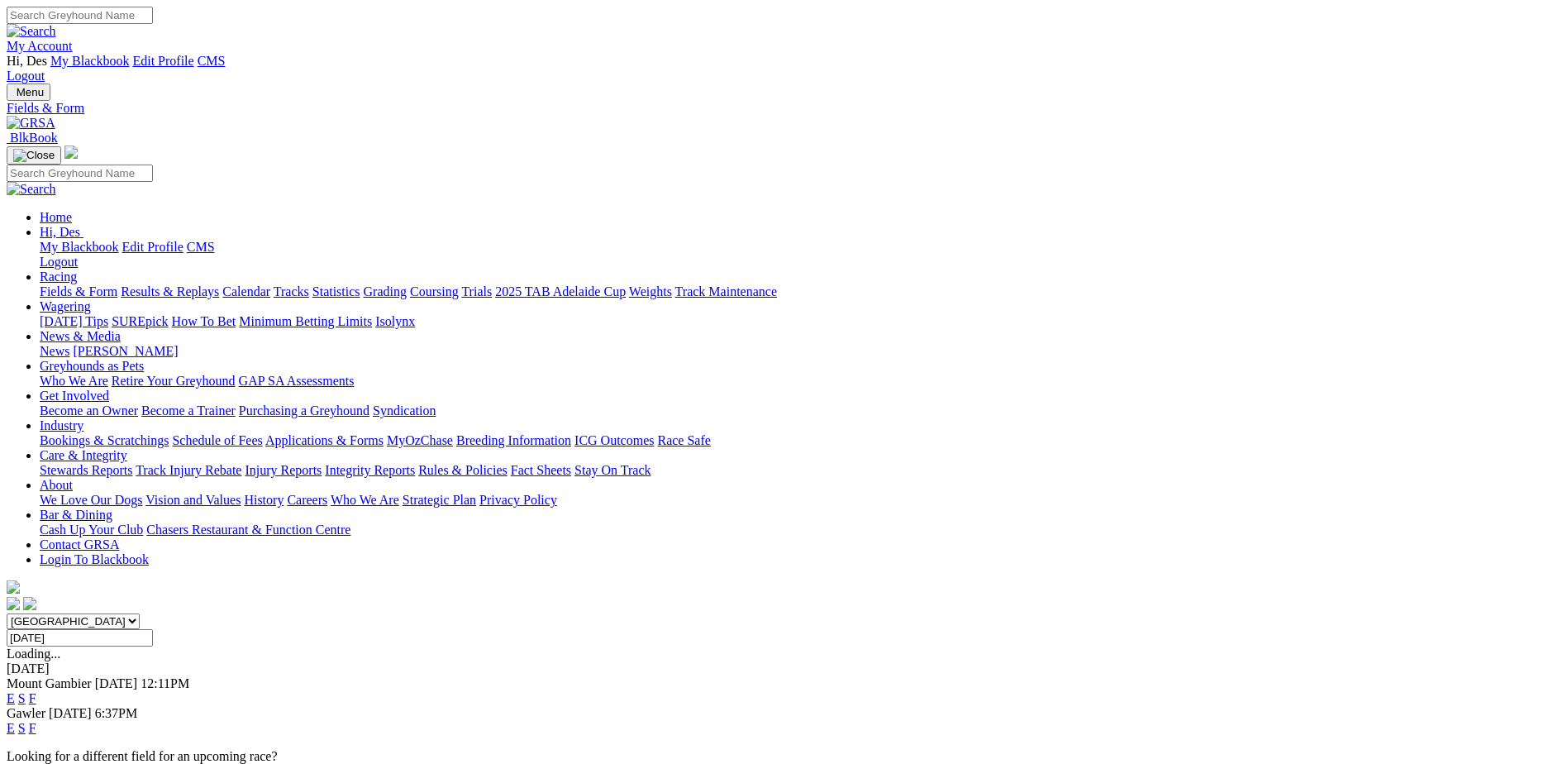
click at [36, 720] on link "F" at bounding box center [32, 727] width 8 height 14
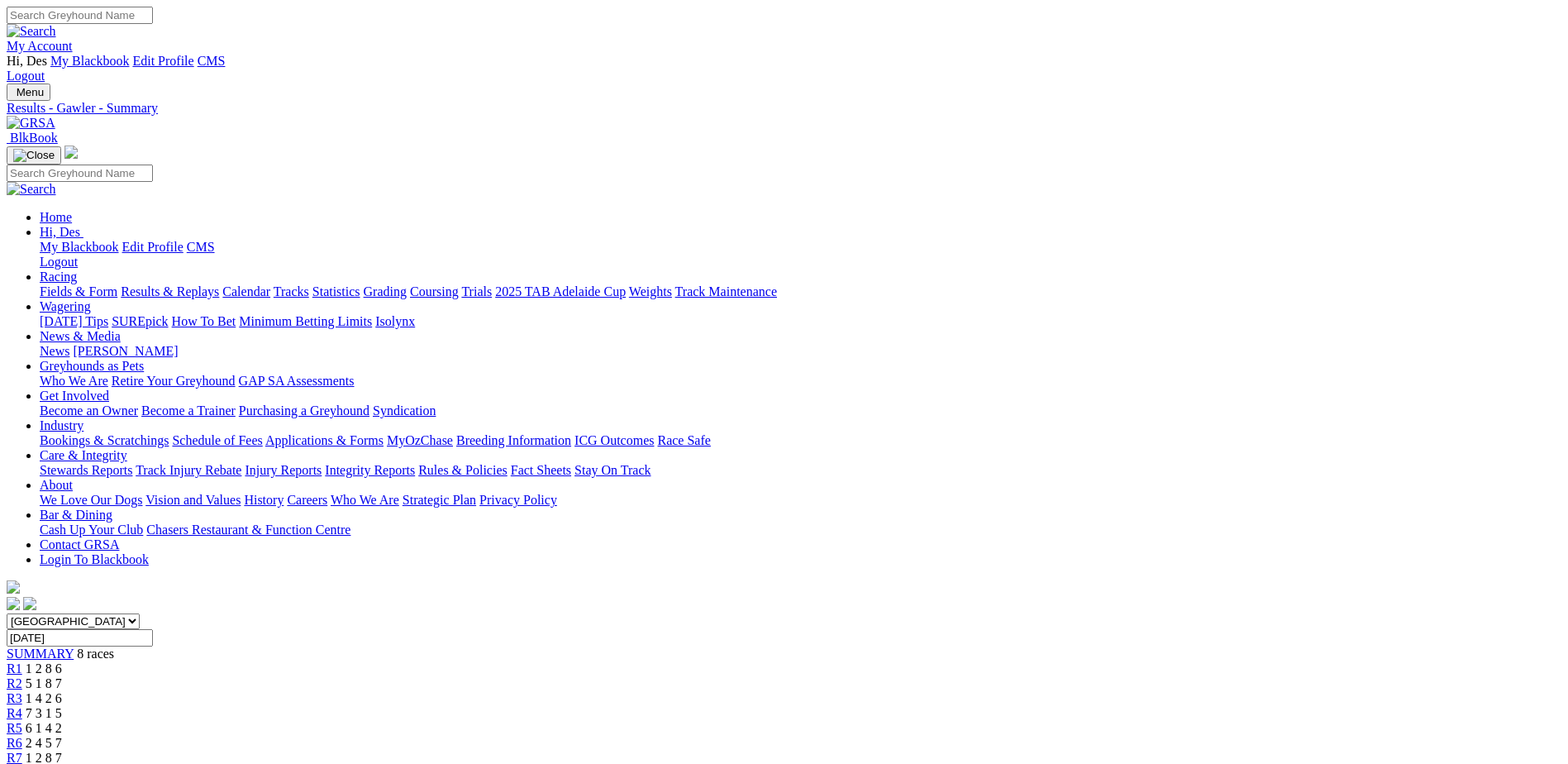
click at [153, 629] on input "Sunday, 25 May 2025" at bounding box center [80, 637] width 146 height 18
type input "Friday, 23 May 2025"
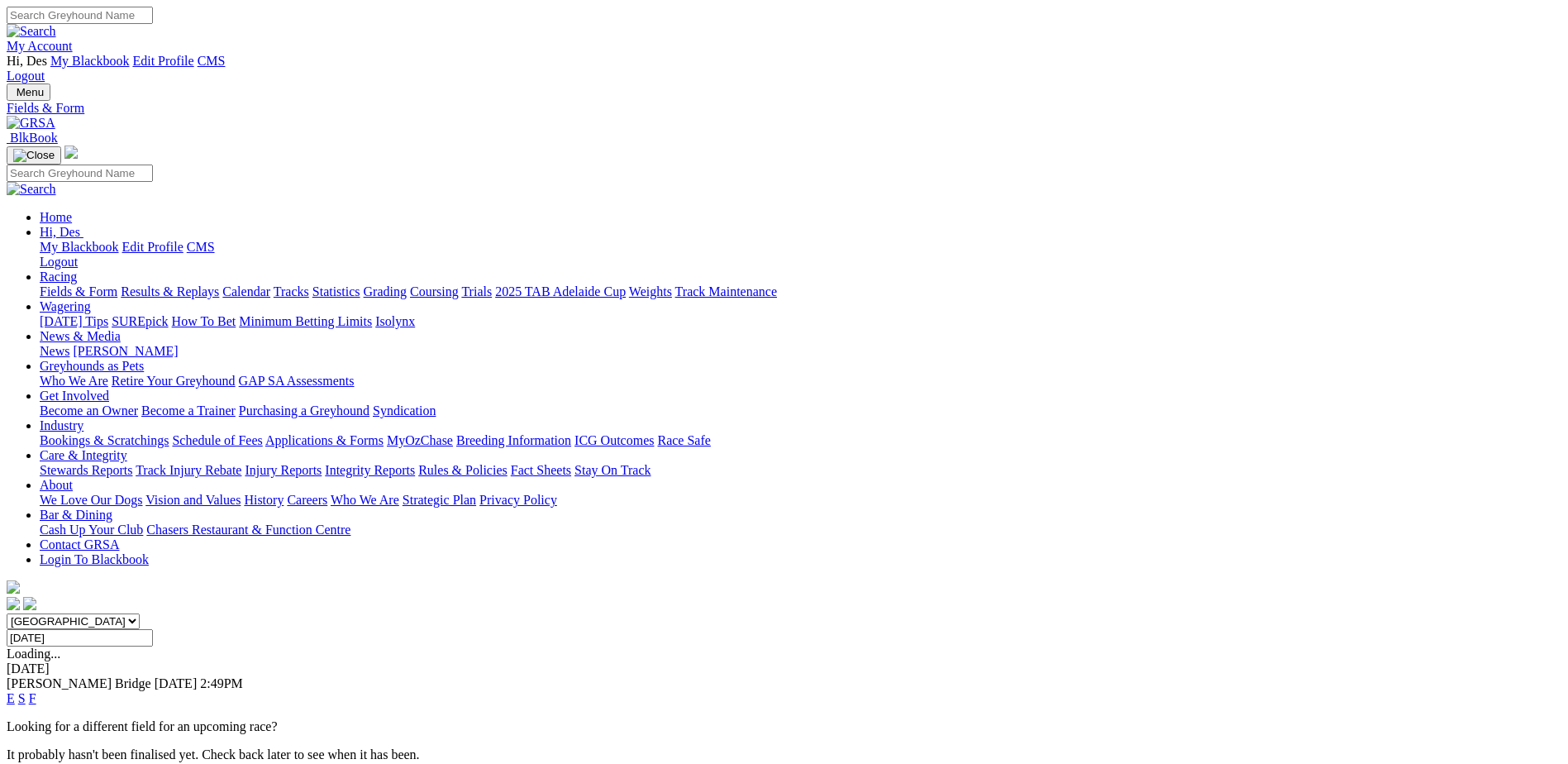
click at [153, 629] on input "[DATE]" at bounding box center [80, 637] width 146 height 18
type input "[DATE]"
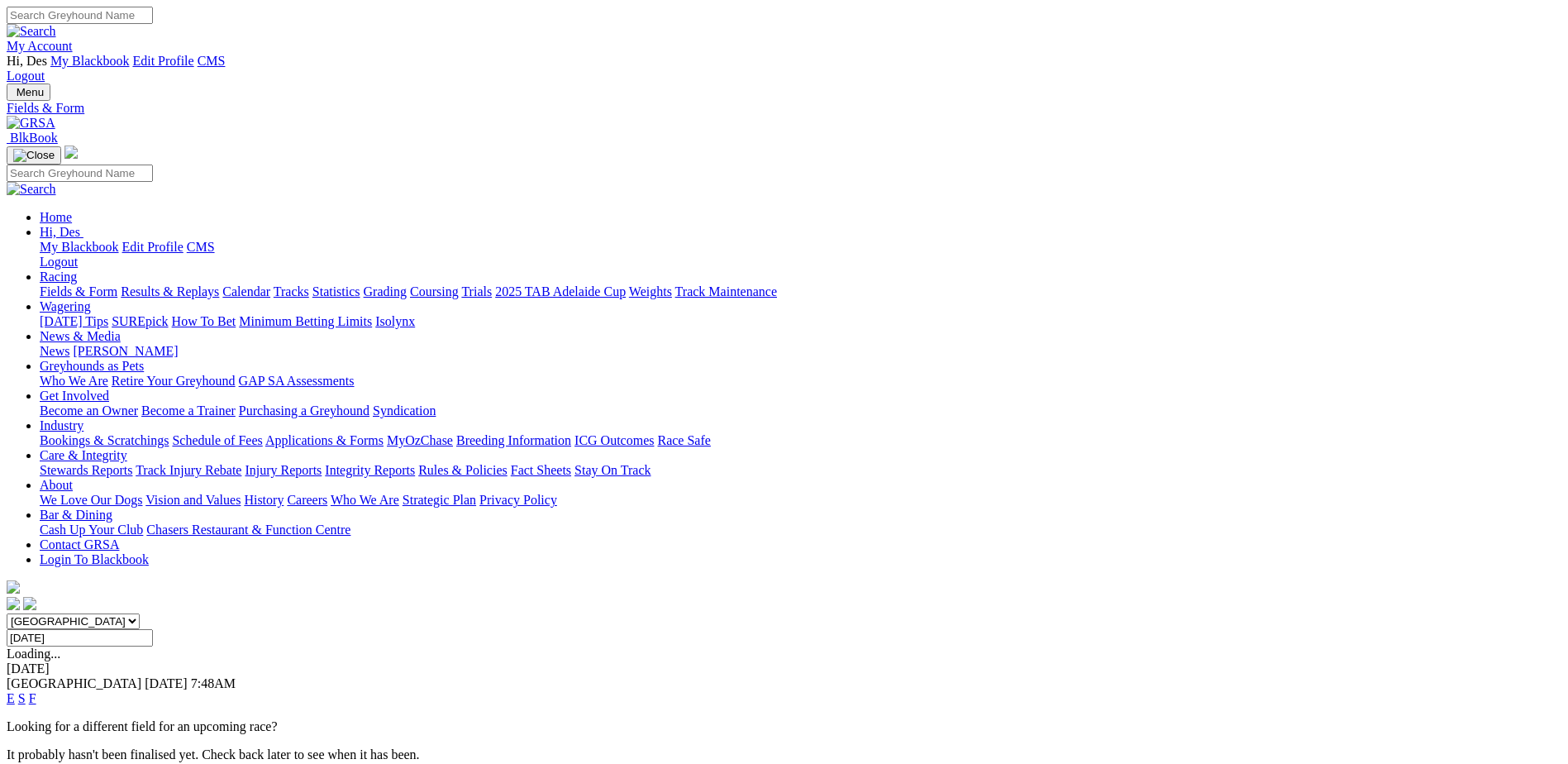
click at [36, 691] on link "F" at bounding box center [32, 698] width 8 height 14
